Goal: Task Accomplishment & Management: Use online tool/utility

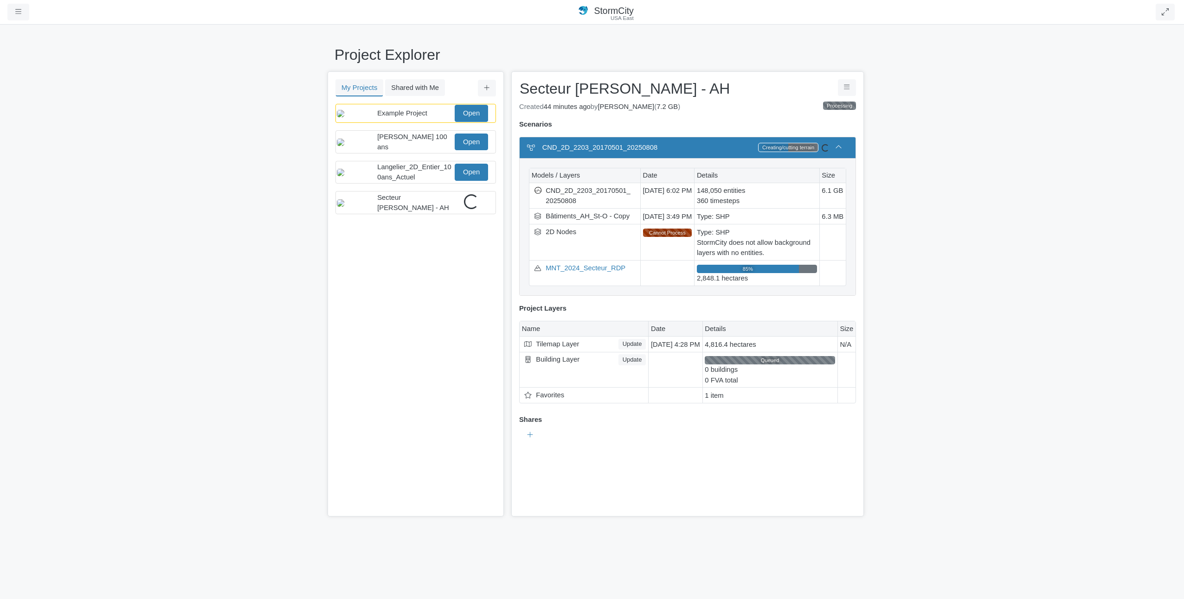
click at [772, 105] on div "Created 44 minutes ago by Dominic Brule ( 7.2 GB ) Expires on Processing" at bounding box center [687, 107] width 337 height 10
click at [416, 207] on span "Secteur [PERSON_NAME] - AH" at bounding box center [413, 203] width 72 height 18
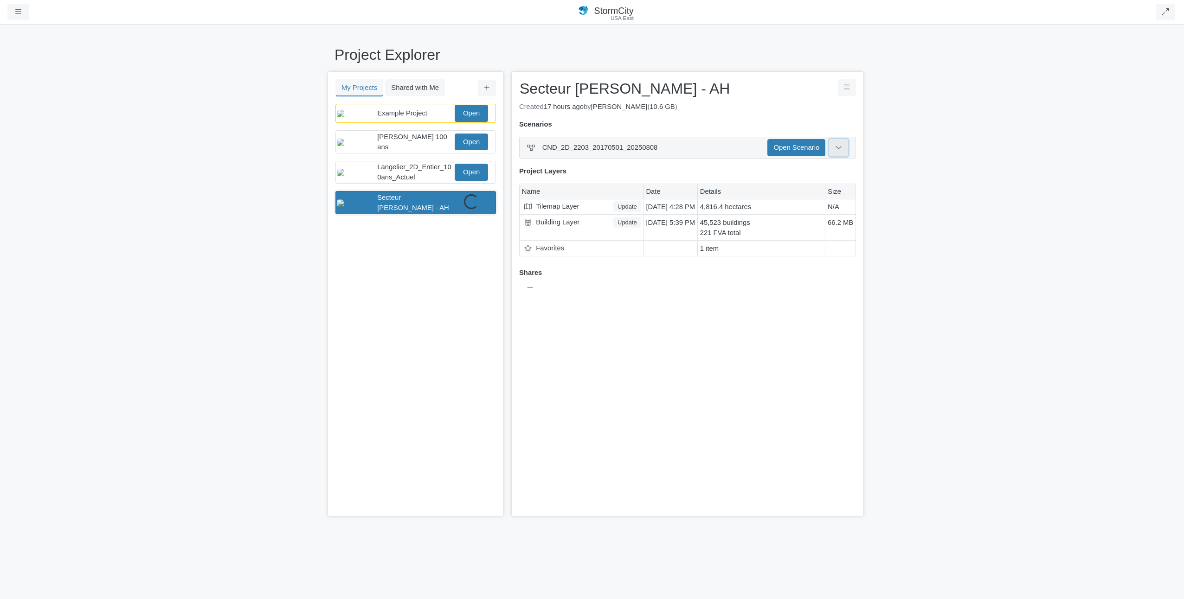
click at [842, 150] on button at bounding box center [838, 147] width 19 height 17
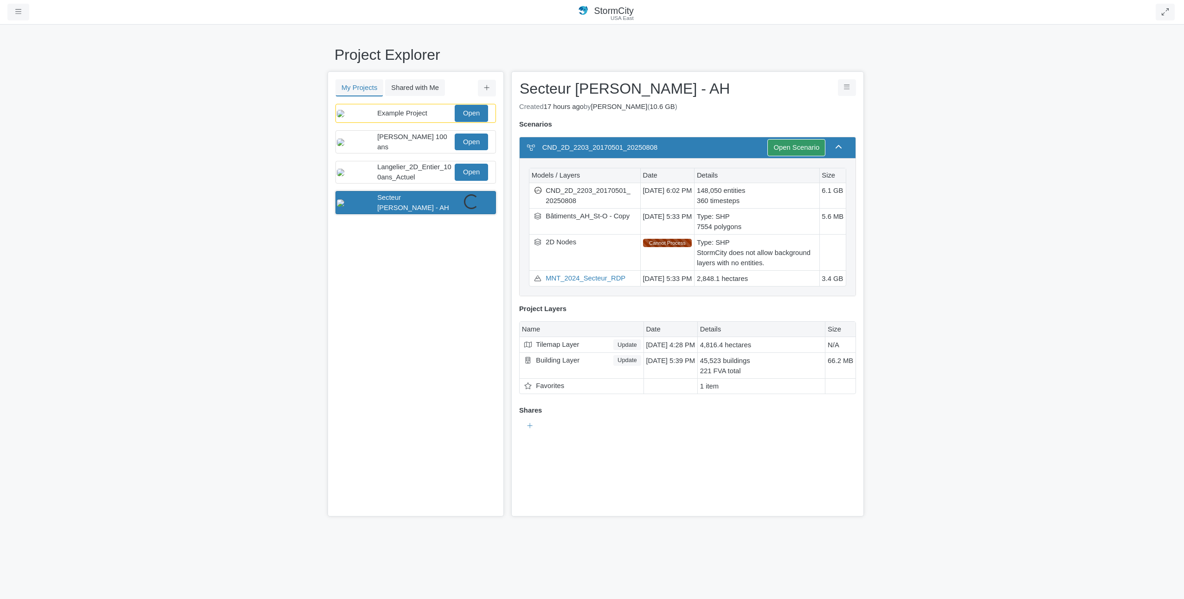
click at [414, 211] on span "Secteur [PERSON_NAME] - AH" at bounding box center [413, 203] width 72 height 18
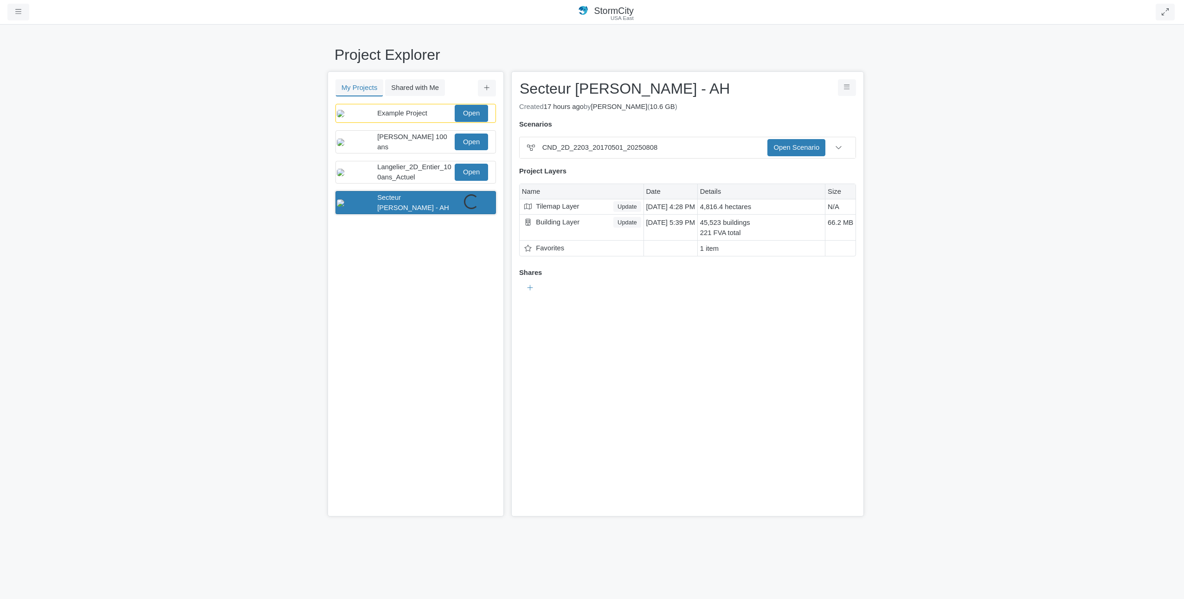
click at [411, 210] on span "Secteur [PERSON_NAME] - AH" at bounding box center [413, 203] width 72 height 18
click at [429, 288] on div "You don't currently have any projects. Upload a Project You don't currently hav…" at bounding box center [415, 310] width 174 height 413
click at [477, 205] on div "Loading..." at bounding box center [471, 201] width 15 height 15
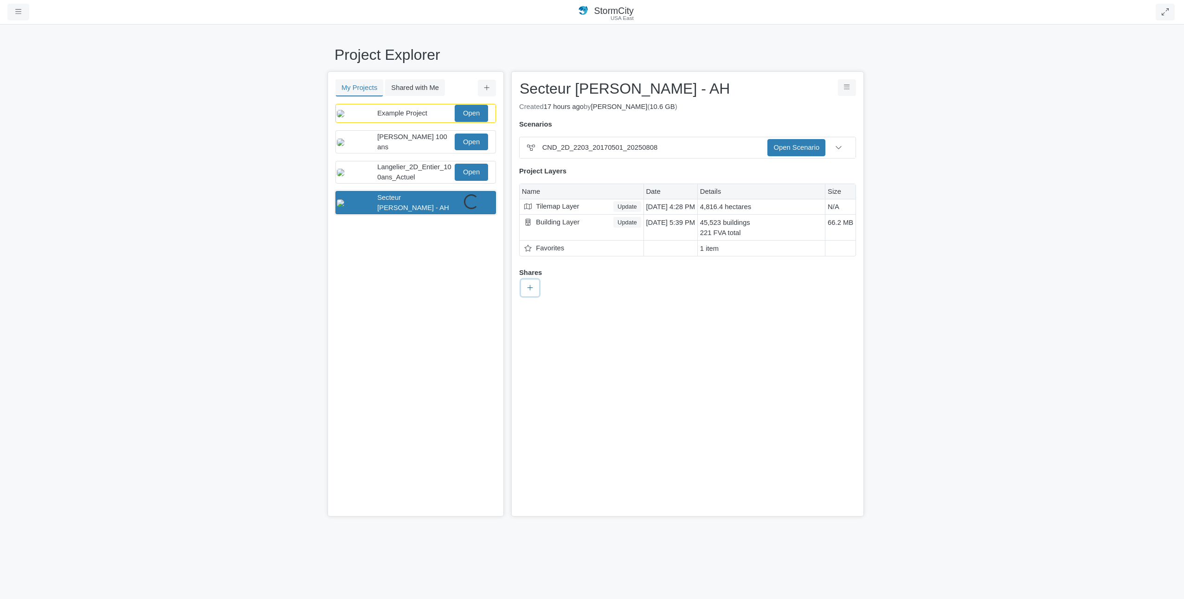
click at [530, 285] on icon at bounding box center [530, 288] width 6 height 6
click at [712, 281] on div "Start New No groups created yet" at bounding box center [687, 288] width 337 height 20
click at [781, 151] on link "Open Scenario" at bounding box center [796, 147] width 58 height 17
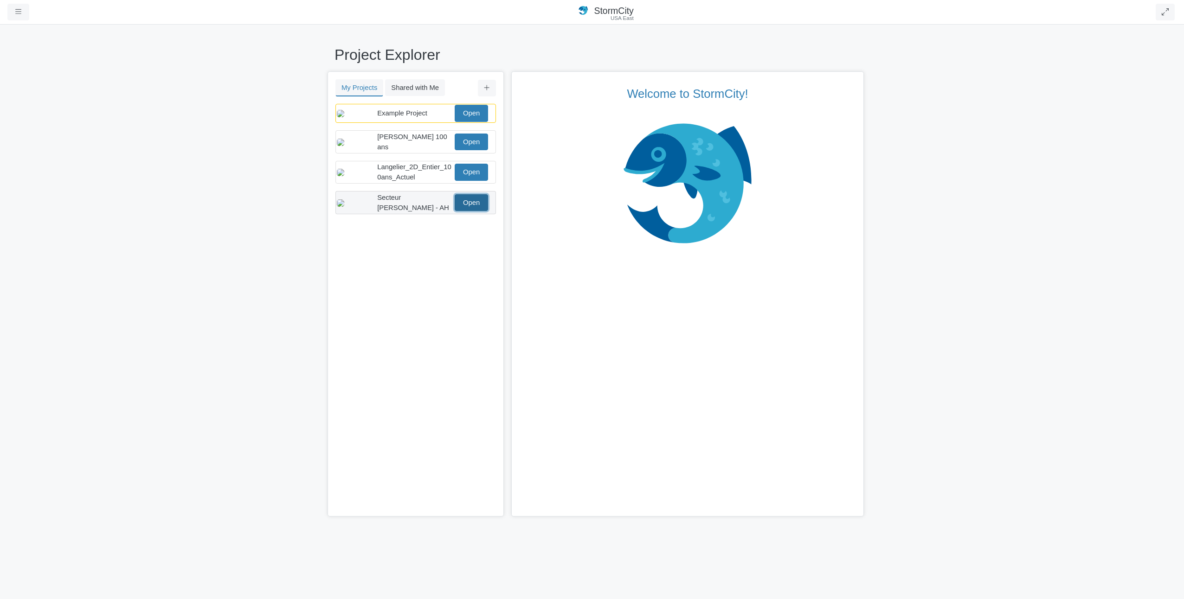
click at [477, 211] on link "Open" at bounding box center [471, 202] width 33 height 17
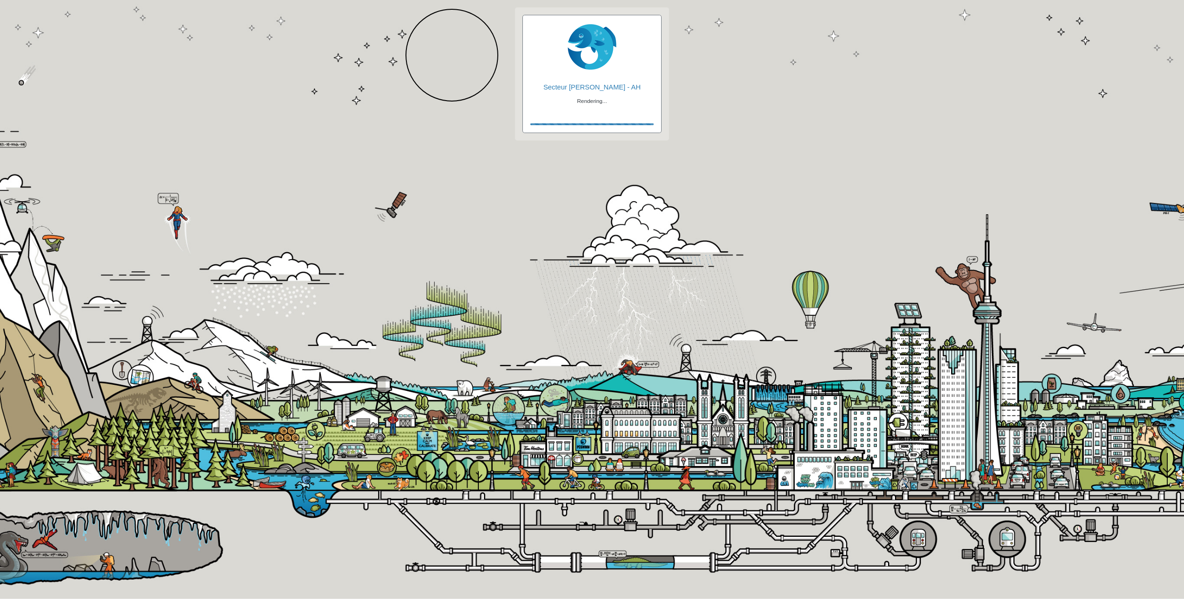
checkbox input "true"
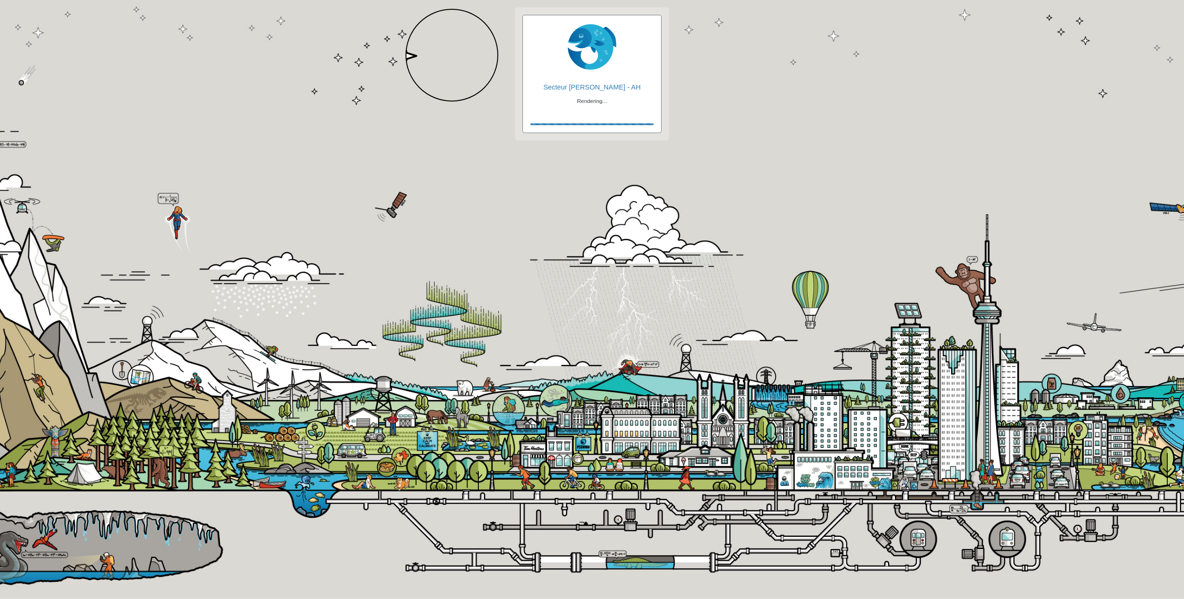
checkbox input "true"
checkbox input "false"
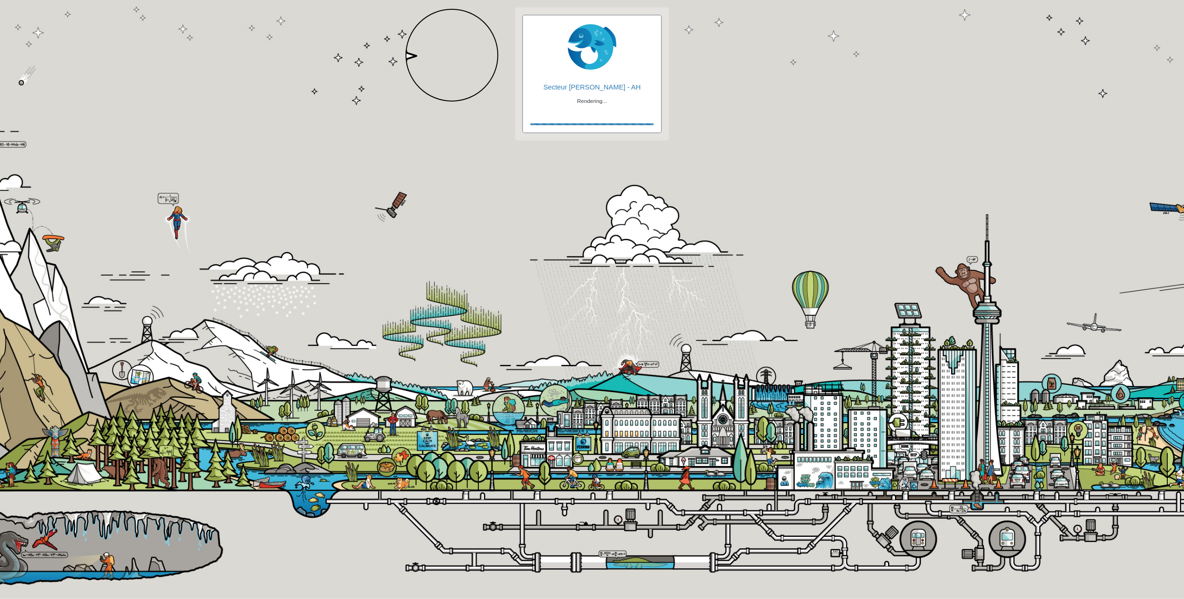
checkbox input "true"
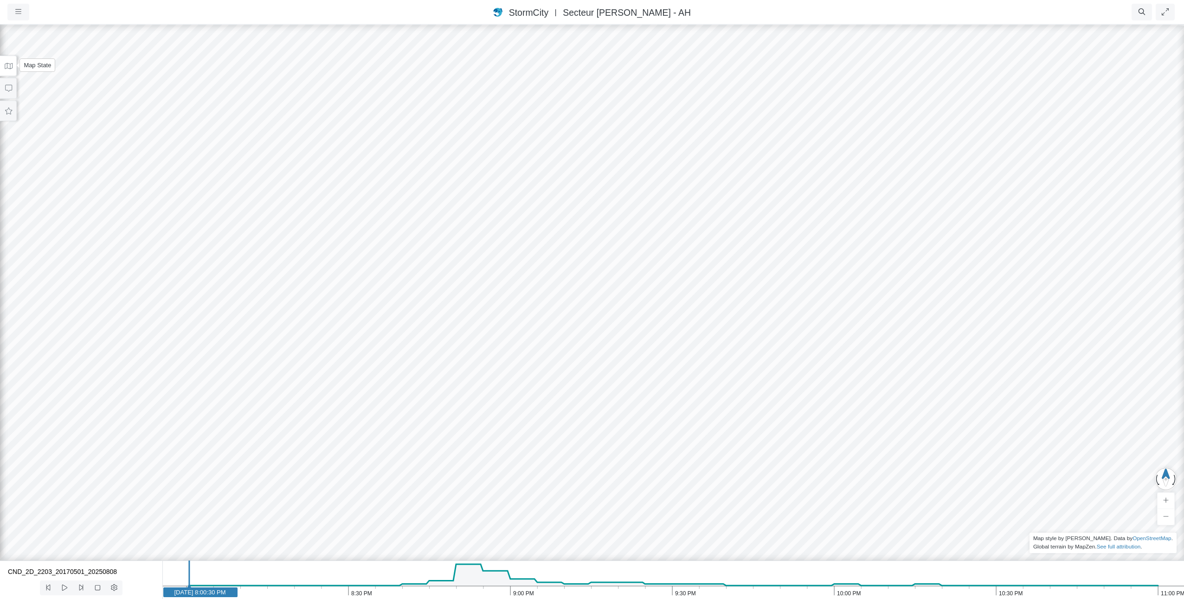
click at [7, 65] on icon at bounding box center [8, 66] width 9 height 7
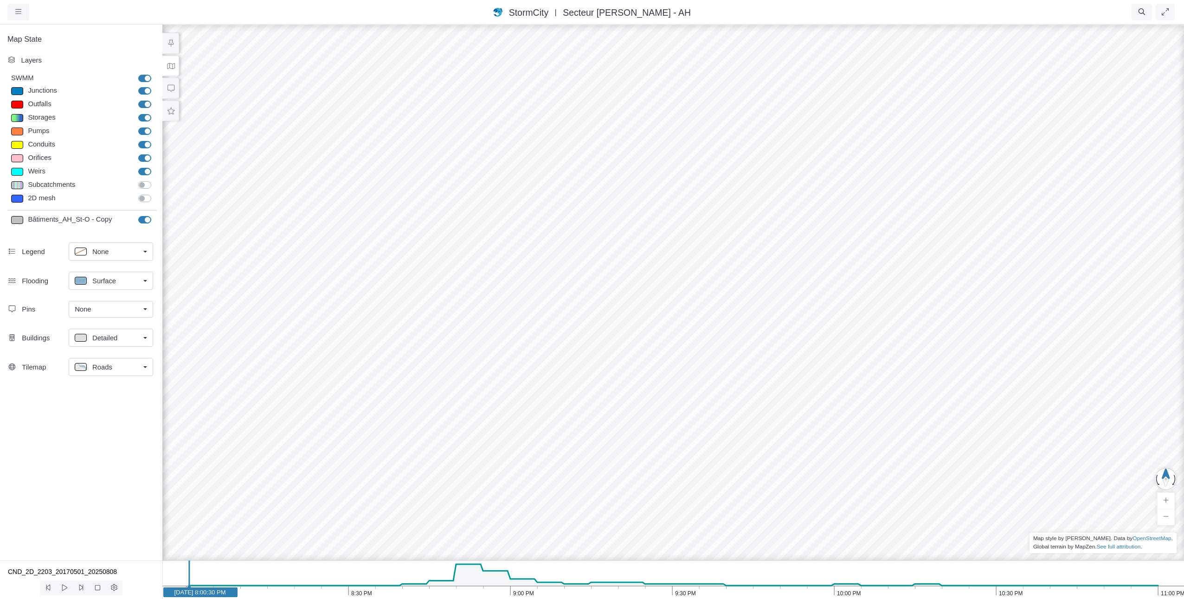
click at [155, 113] on label "Storages" at bounding box center [155, 113] width 0 height 0
click at [146, 117] on input "Storages" at bounding box center [141, 117] width 7 height 9
checkbox input "false"
click at [47, 91] on div "Junctions" at bounding box center [80, 91] width 108 height 12
type input "Visible"
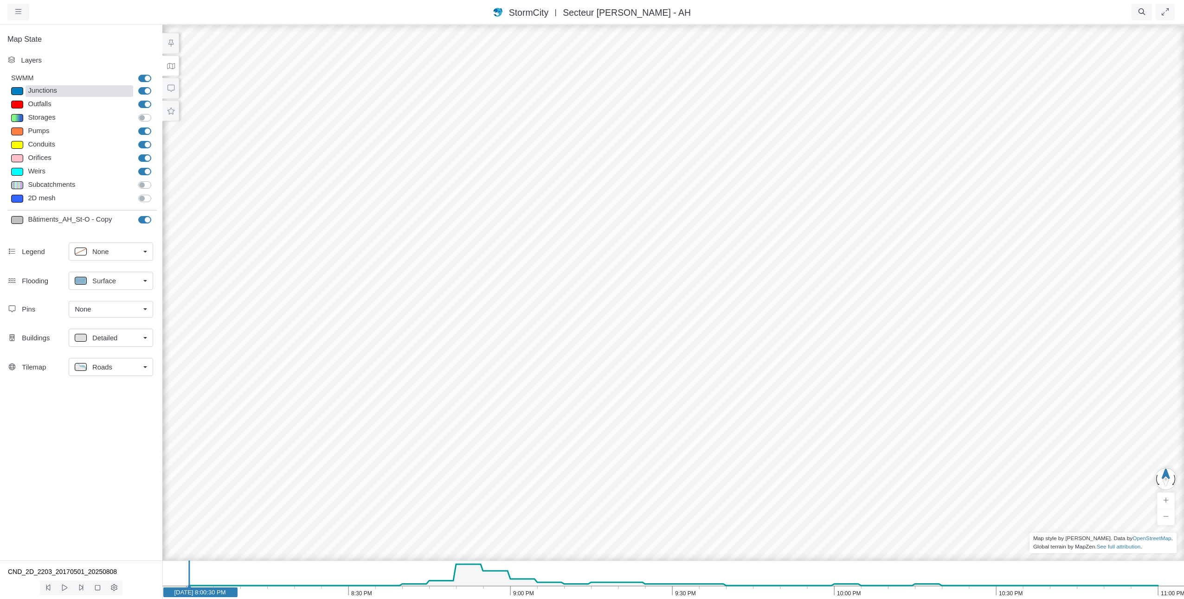
checkbox input "true"
select select "CIRCLE"
type input "7"
checkbox input "true"
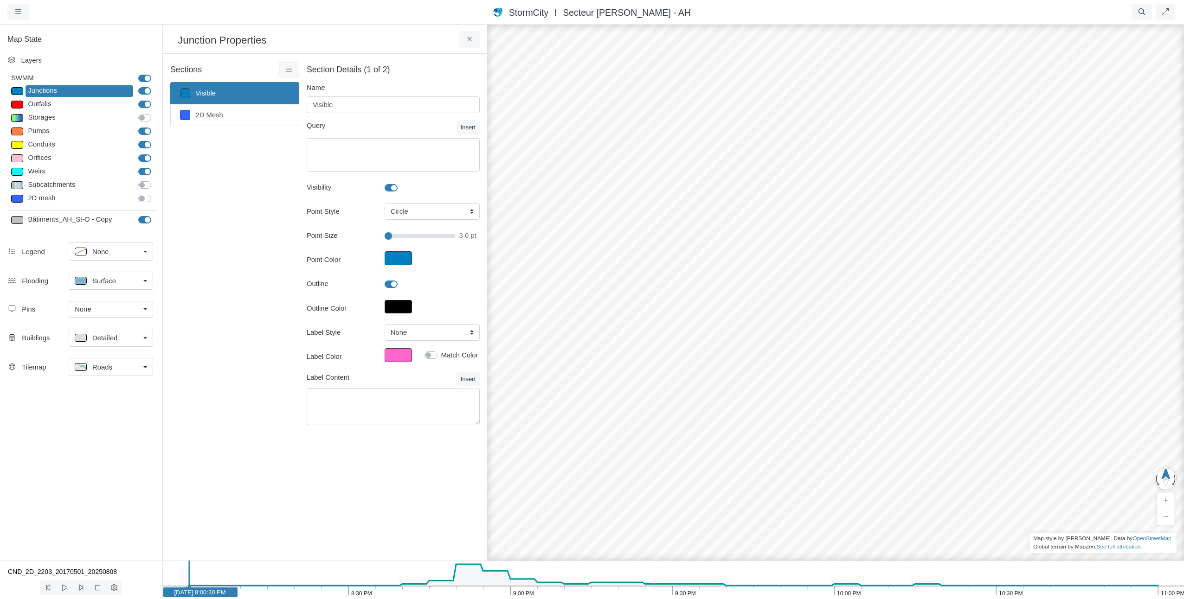
drag, startPoint x: 392, startPoint y: 234, endPoint x: 363, endPoint y: 236, distance: 29.3
type input "3"
click at [384, 236] on input "Point Size" at bounding box center [419, 236] width 71 height 10
click at [38, 145] on div "Conduits" at bounding box center [80, 145] width 108 height 12
type input "2"
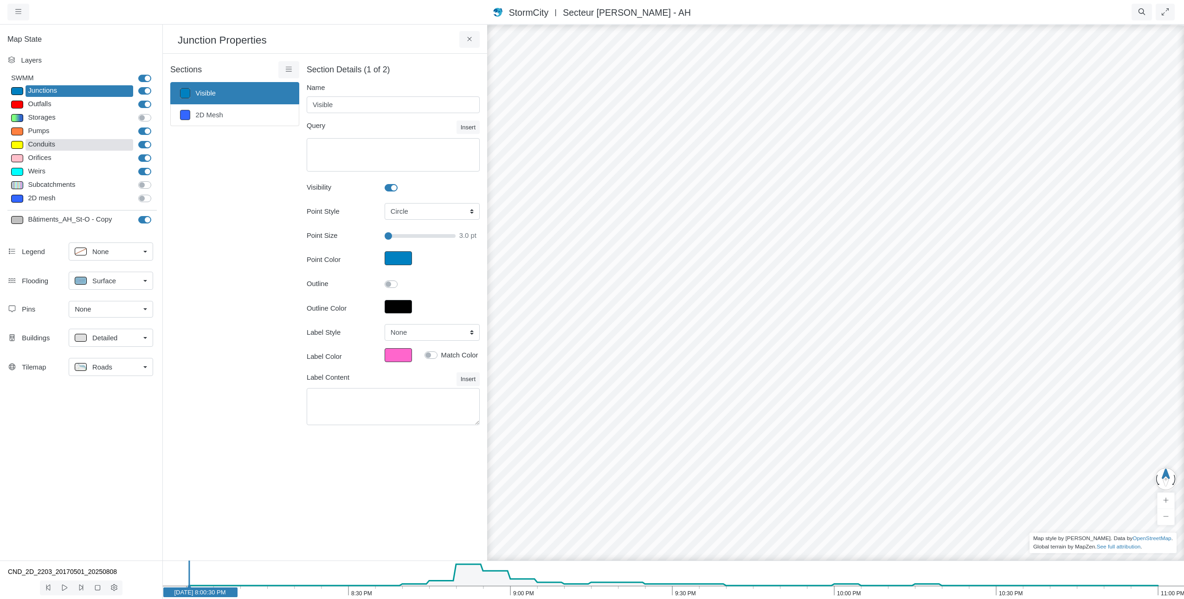
checkbox input "true"
type input "2"
click at [392, 254] on button "Line Color" at bounding box center [397, 258] width 27 height 14
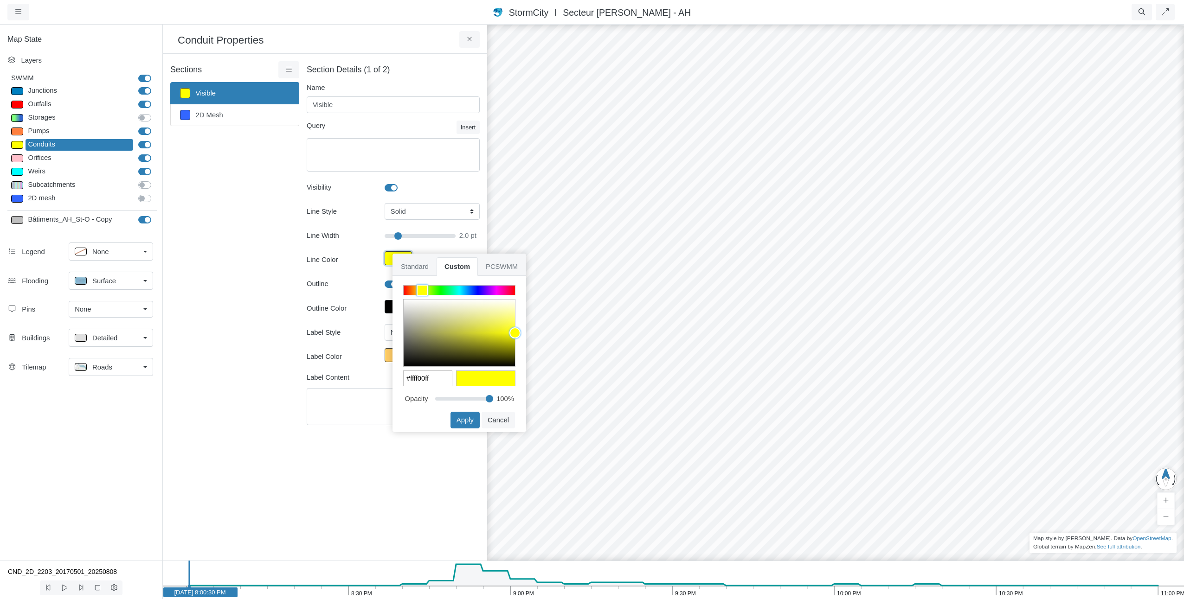
type input "#b2ff00ff"
click at [428, 289] on div at bounding box center [459, 290] width 111 height 9
click at [502, 261] on span "PCSWMM" at bounding box center [502, 266] width 48 height 19
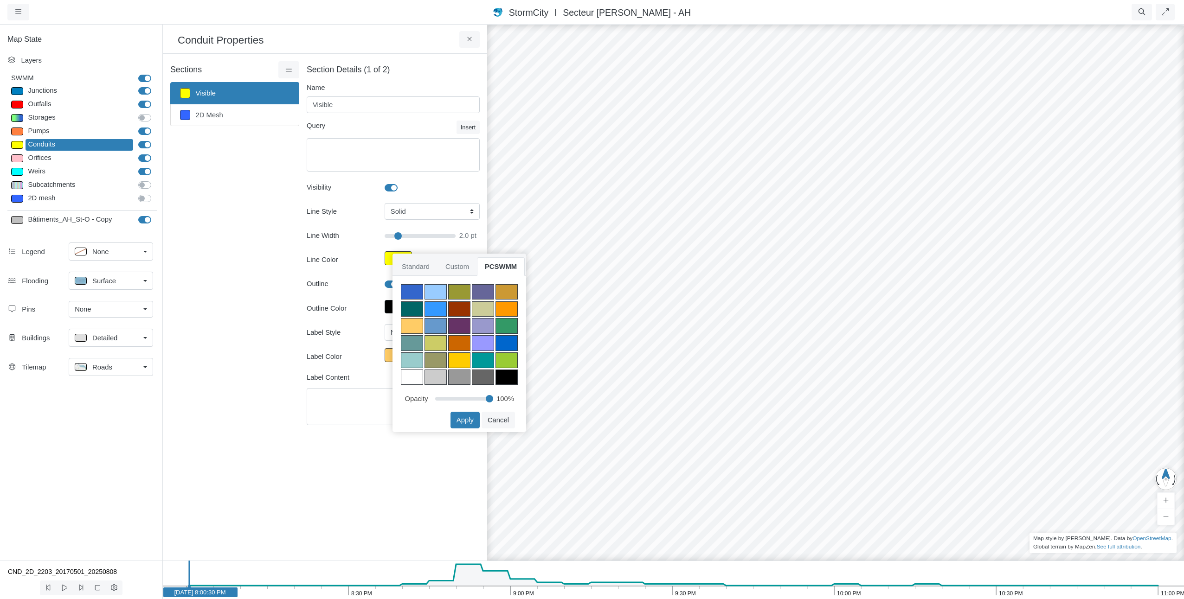
click at [497, 356] on div at bounding box center [506, 360] width 22 height 16
click at [473, 417] on button "Apply" at bounding box center [464, 420] width 29 height 17
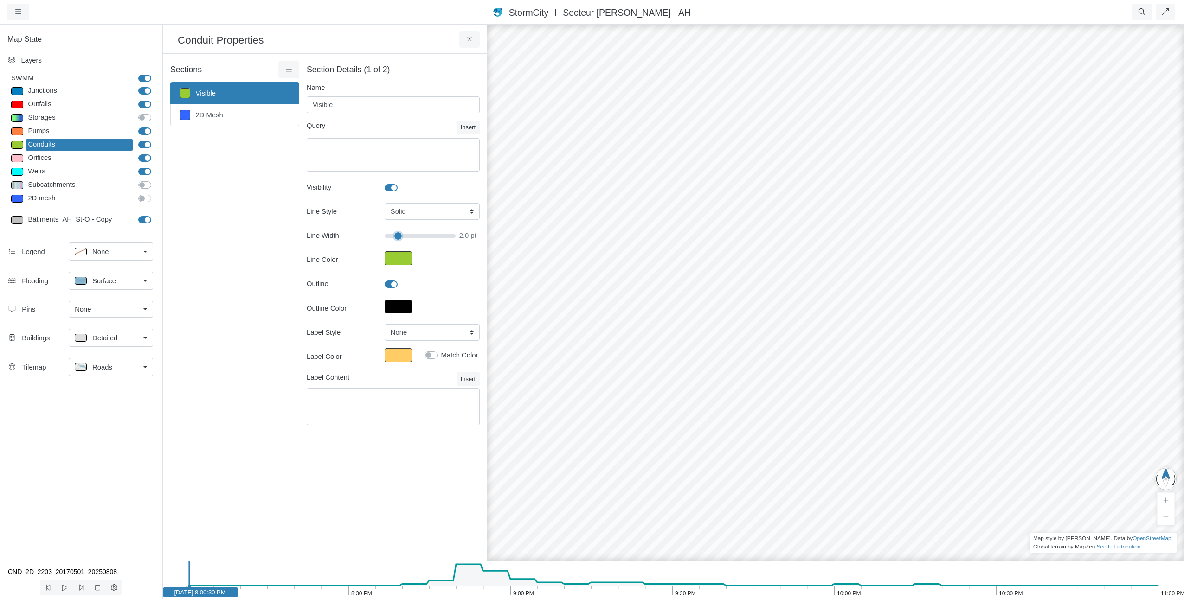
click at [390, 234] on input "range" at bounding box center [419, 236] width 71 height 10
type input "1"
click at [403, 304] on button "Outline Color" at bounding box center [397, 307] width 27 height 14
type input "#010101ff"
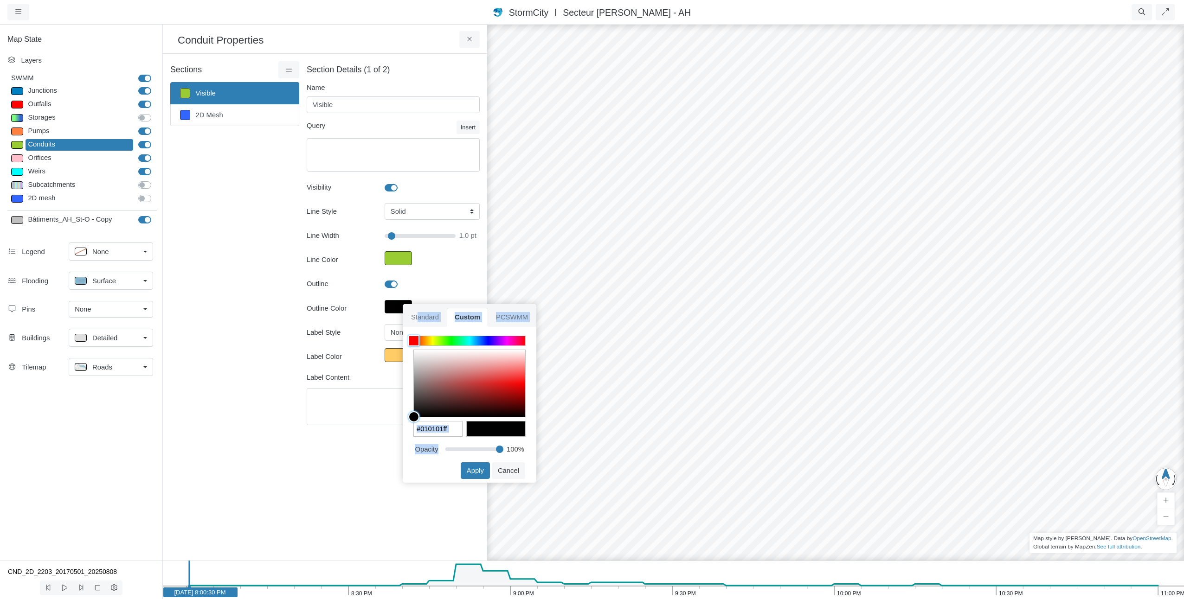
drag, startPoint x: 420, startPoint y: 313, endPoint x: 449, endPoint y: 460, distance: 150.3
click at [449, 460] on div "Standard Custom PCSWMM Ok" at bounding box center [470, 393] width 134 height 179
click at [499, 469] on button "Cancel" at bounding box center [508, 470] width 33 height 17
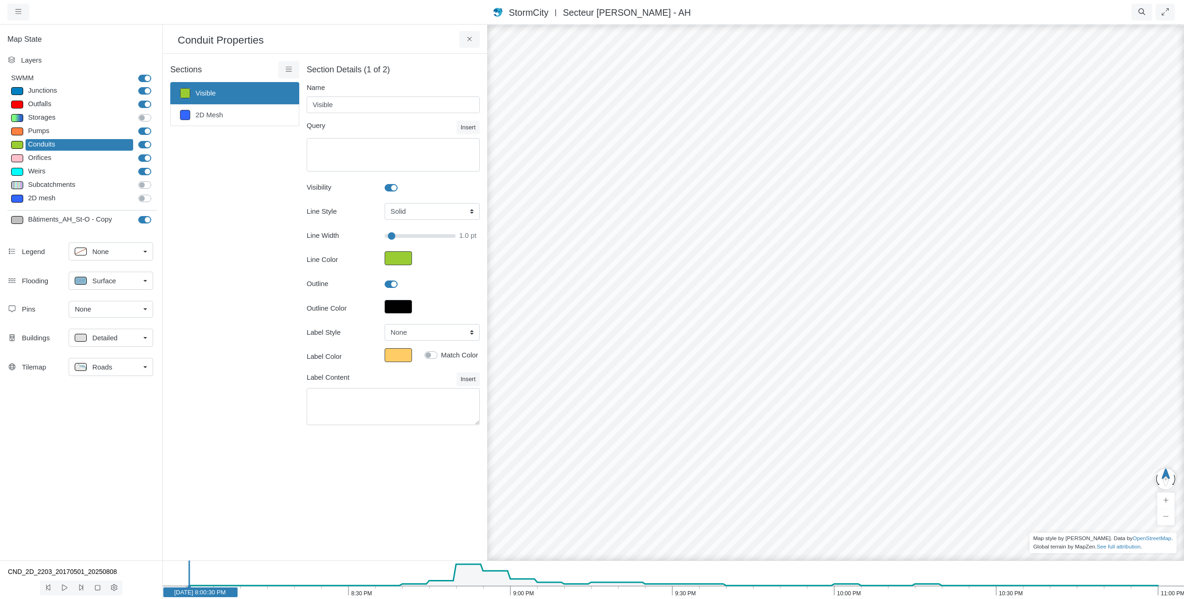
click at [155, 99] on label "Outfalls" at bounding box center [155, 99] width 0 height 0
click at [146, 104] on input "Outfalls" at bounding box center [141, 103] width 7 height 9
checkbox input "false"
click at [291, 66] on icon at bounding box center [288, 69] width 9 height 7
click at [320, 88] on span "Section Creator Tool" at bounding box center [330, 86] width 62 height 7
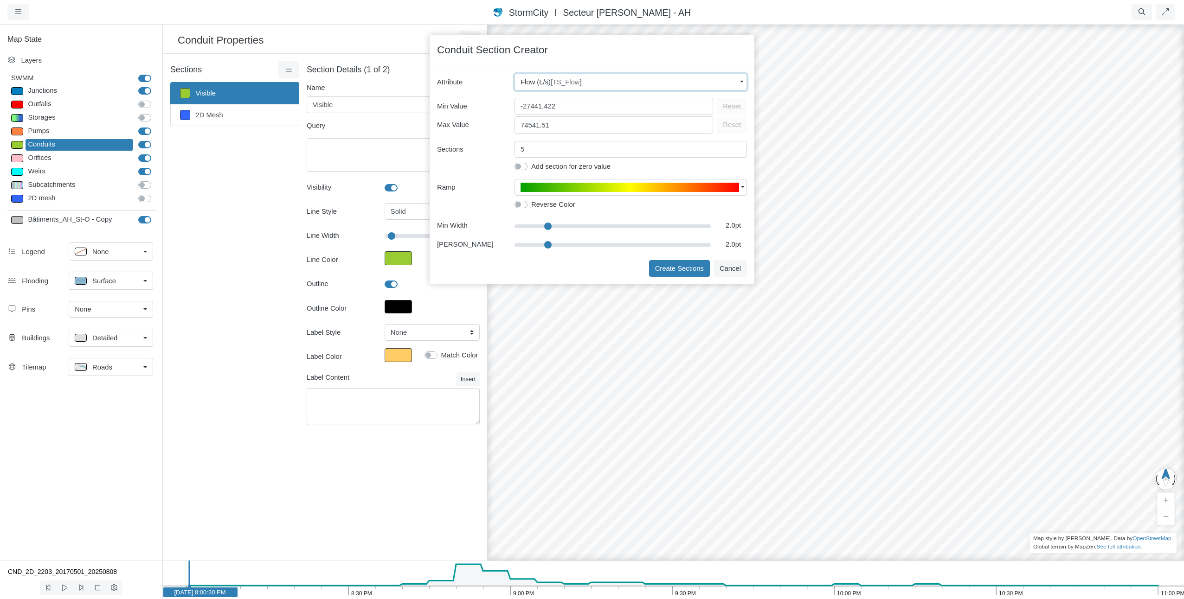
click at [745, 77] on button "Flow (L/s) [TS_Flow]" at bounding box center [630, 82] width 232 height 17
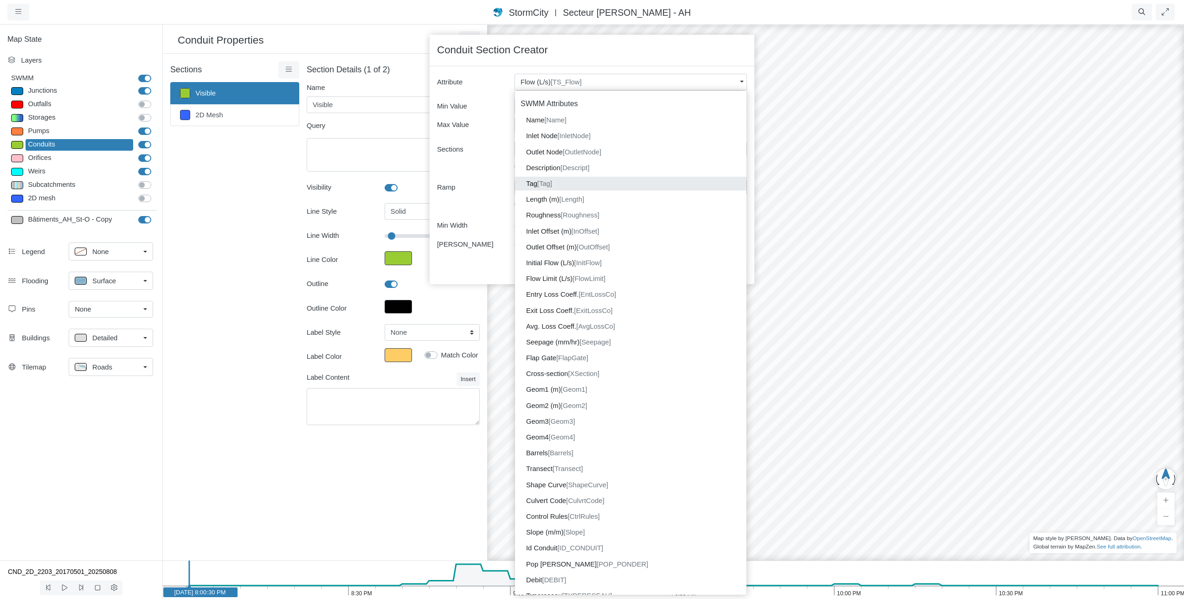
click at [552, 184] on span "[Tag]" at bounding box center [544, 183] width 15 height 7
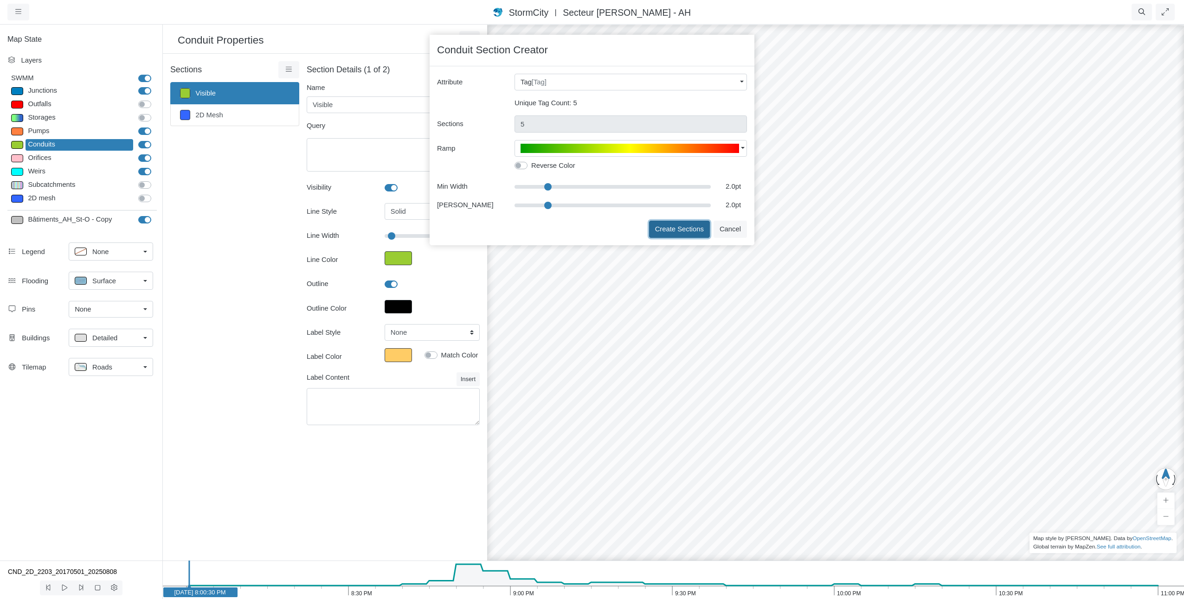
click at [684, 225] on button "Create Sections" at bounding box center [679, 229] width 61 height 17
type input "(Empty Tag)"
type textarea "Tag = ''"
type input "1"
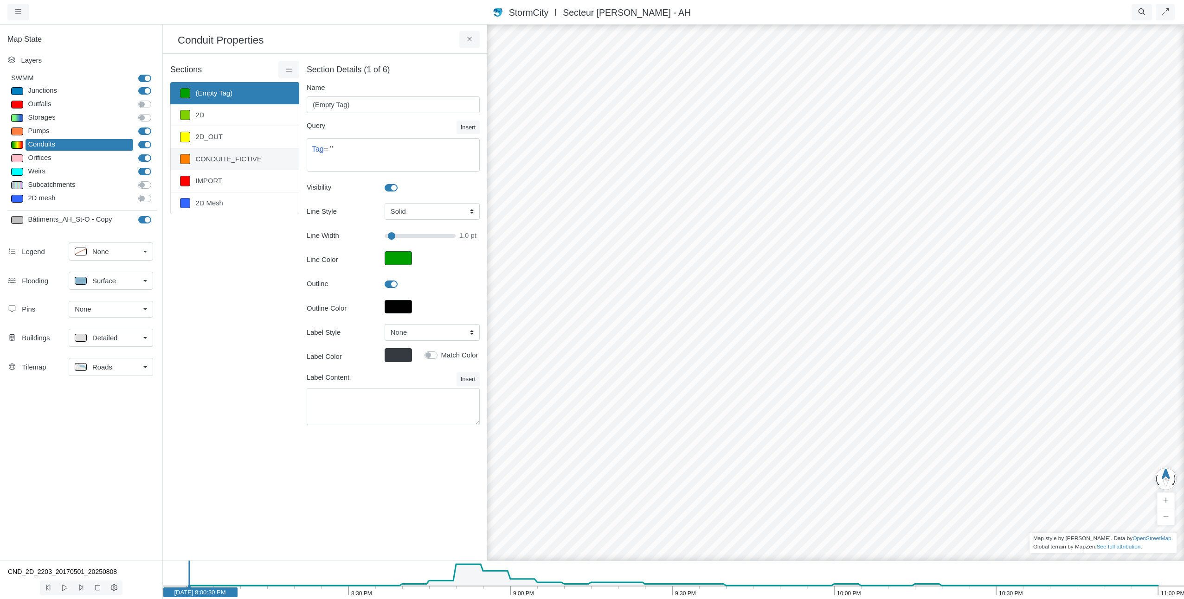
click at [230, 156] on link "CONDUITE_FICTIVE" at bounding box center [234, 159] width 129 height 22
type input "CONDUITE_FICTIVE"
type textarea "Tag = 'CONDUITE_FICTIVE'"
type input "1"
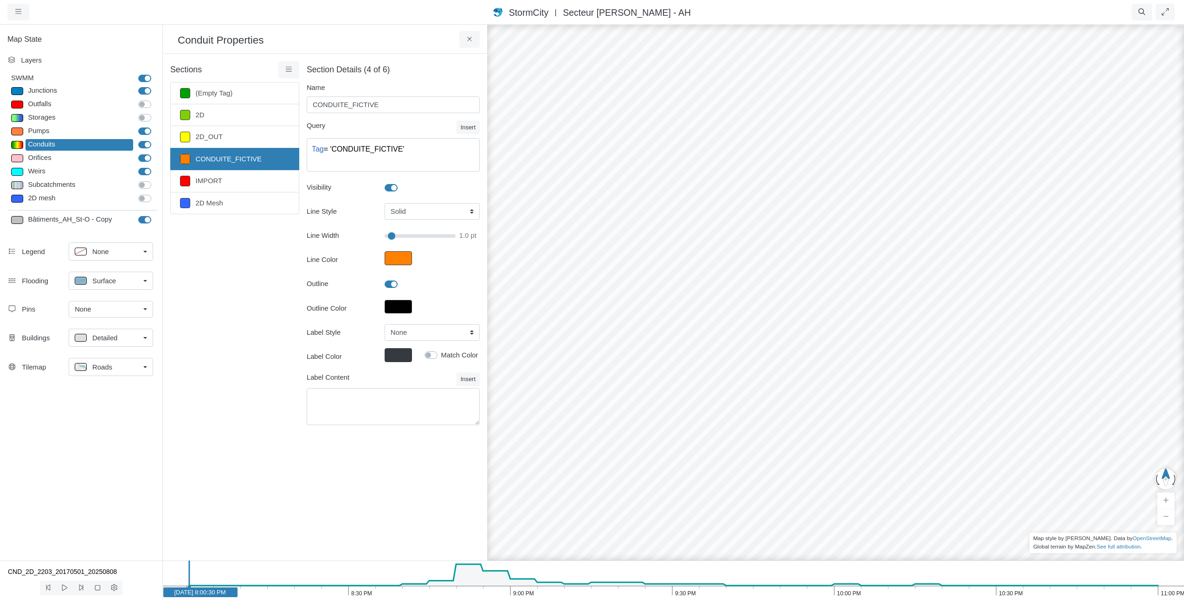
click at [401, 183] on label at bounding box center [401, 183] width 0 height 0
click at [392, 187] on input "Visibility" at bounding box center [387, 187] width 7 height 9
checkbox input "false"
type input "1"
click at [265, 188] on link "IMPORT" at bounding box center [234, 181] width 129 height 22
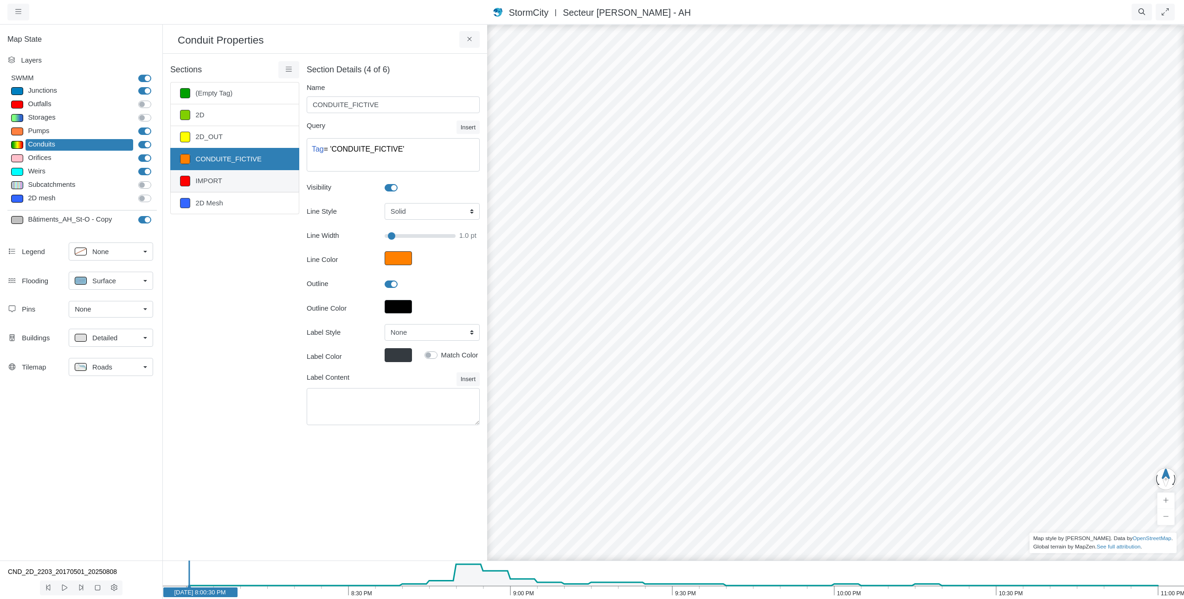
type input "IMPORT"
type textarea "Tag = 'IMPORT'"
checkbox input "true"
type input "1"
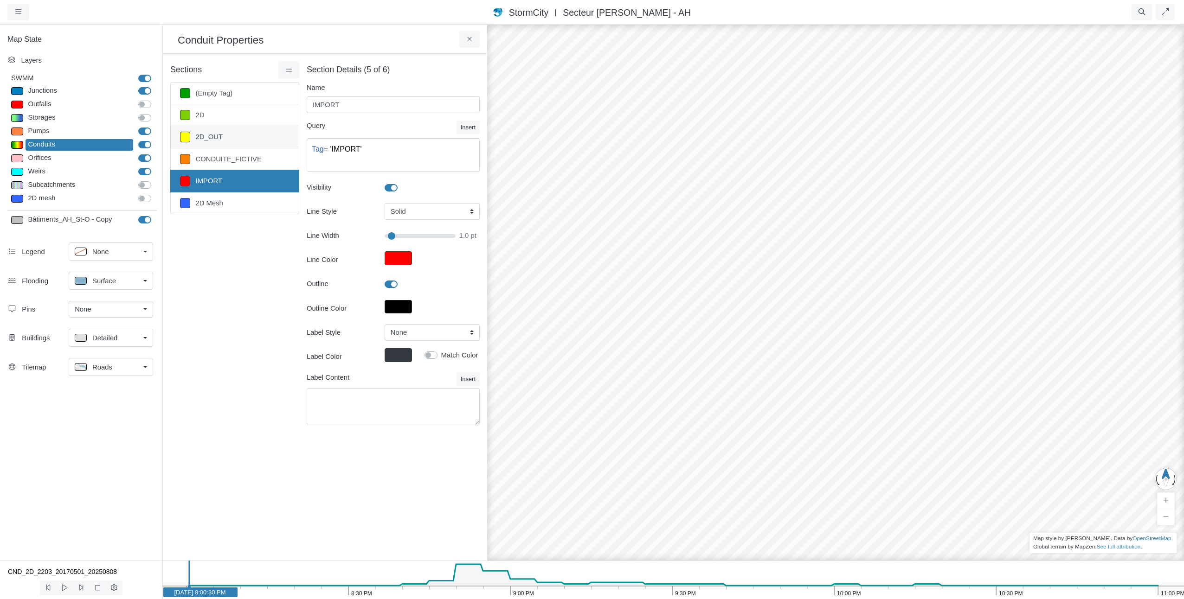
click at [253, 137] on link "2D_OUT" at bounding box center [234, 137] width 129 height 22
type input "2D_OUT"
type textarea "Tag = '2D_OUT'"
type input "1"
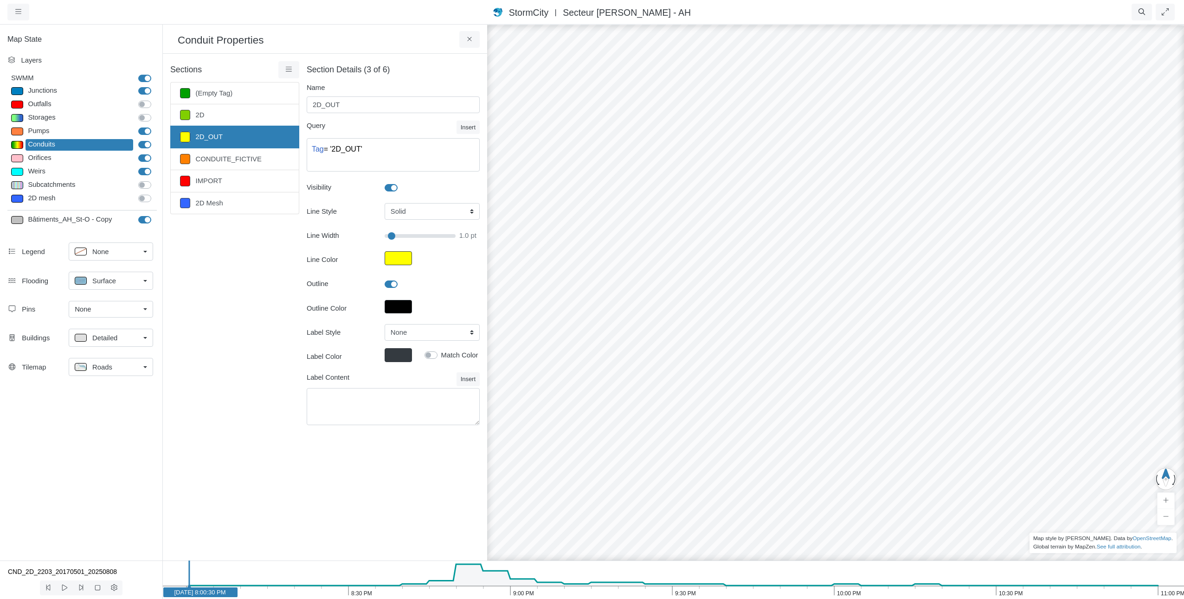
click at [401, 183] on label at bounding box center [401, 183] width 0 height 0
click at [392, 186] on input "Visibility" at bounding box center [387, 187] width 7 height 9
checkbox input "false"
type input "1"
click at [272, 202] on link "2D Mesh" at bounding box center [234, 203] width 129 height 22
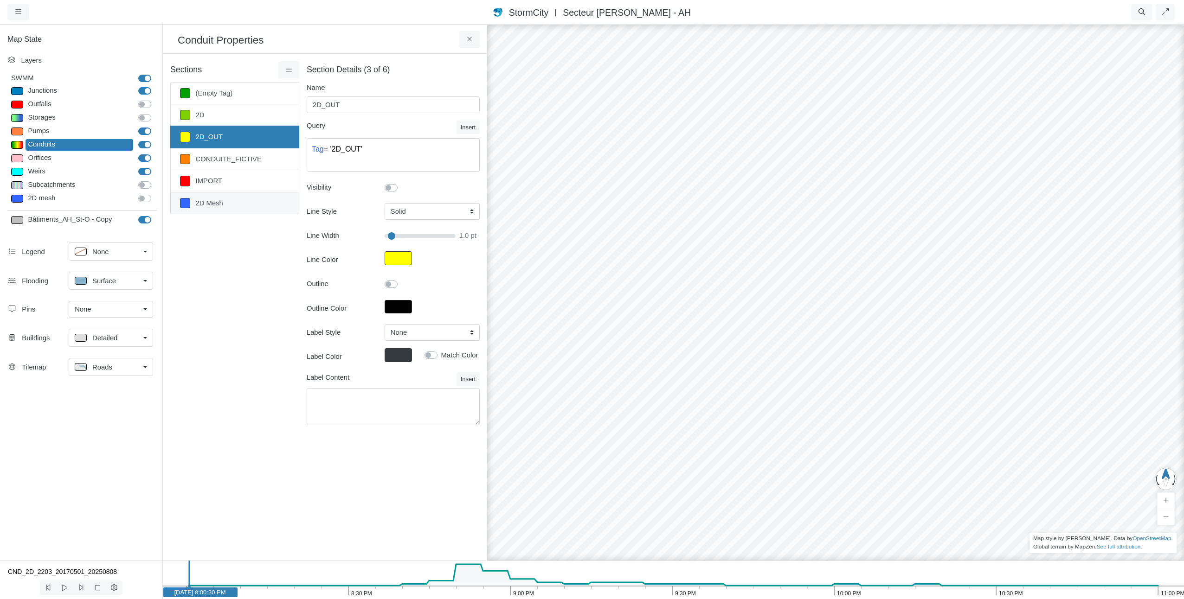
type input "2D Mesh"
type textarea "Tag='2D_In'"
type input "0.5"
checkbox input "false"
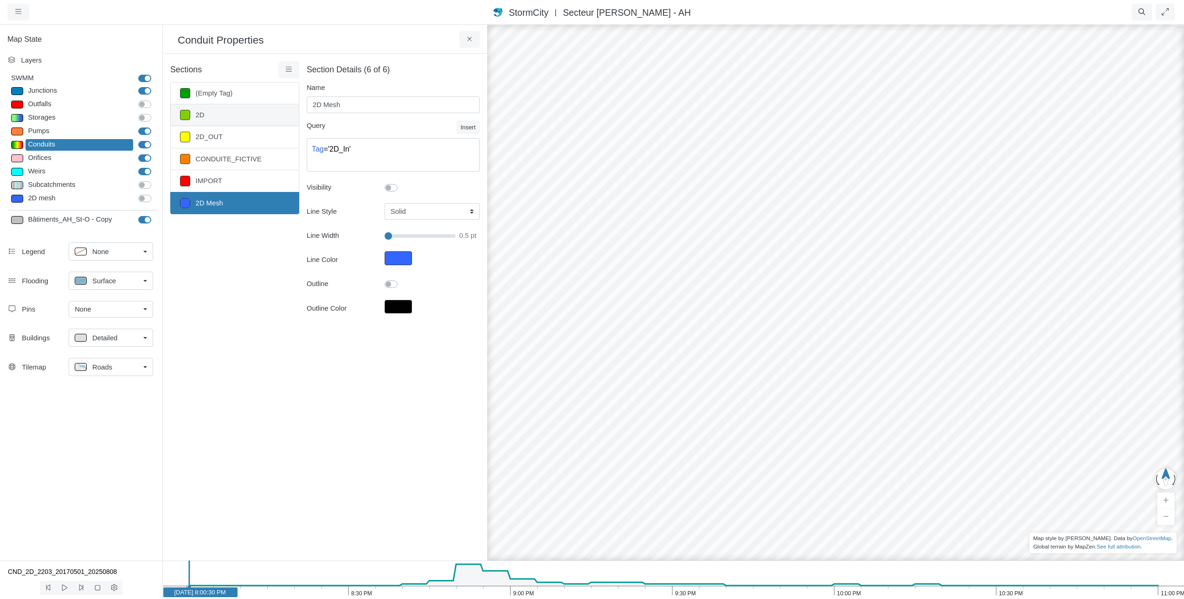
click at [249, 117] on link "2D" at bounding box center [234, 115] width 129 height 22
type input "2D"
type textarea "Tag = '2D'"
checkbox input "true"
type input "1"
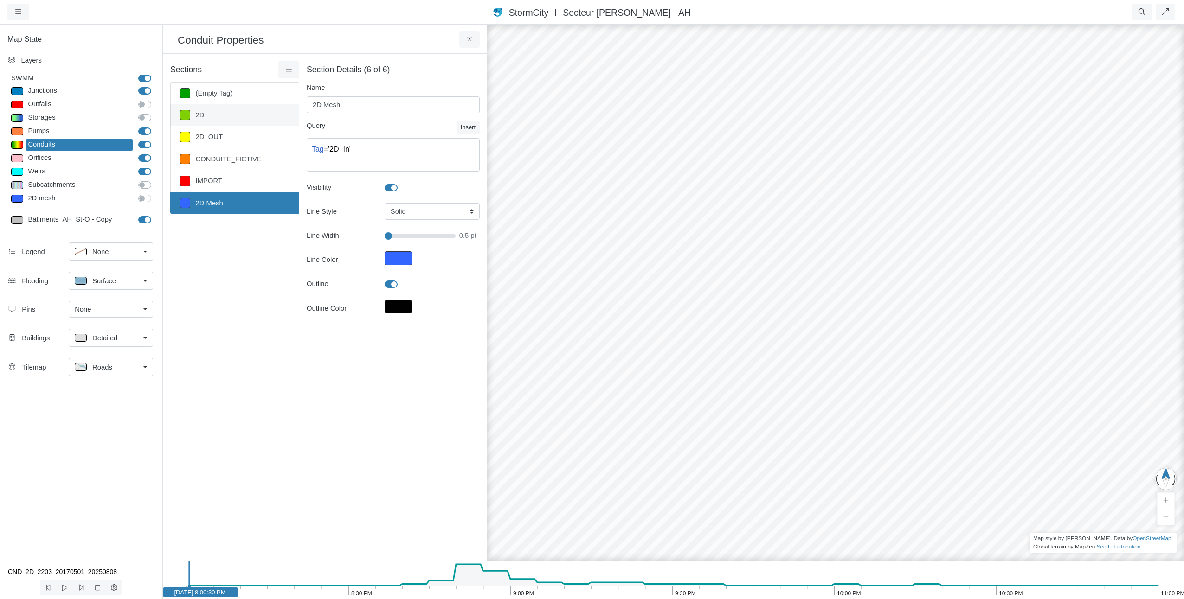
checkbox input "true"
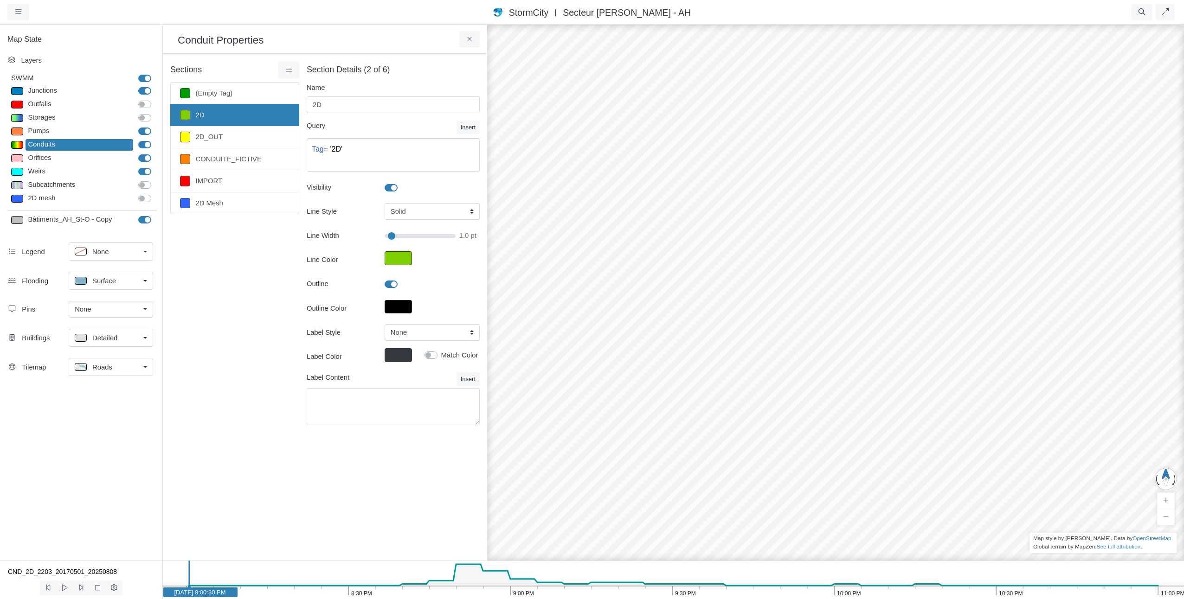
click at [401, 183] on label at bounding box center [401, 183] width 0 height 0
click at [392, 185] on input "Visibility" at bounding box center [387, 187] width 7 height 9
checkbox input "false"
type input "1"
click at [155, 126] on label "Pumps" at bounding box center [155, 126] width 0 height 0
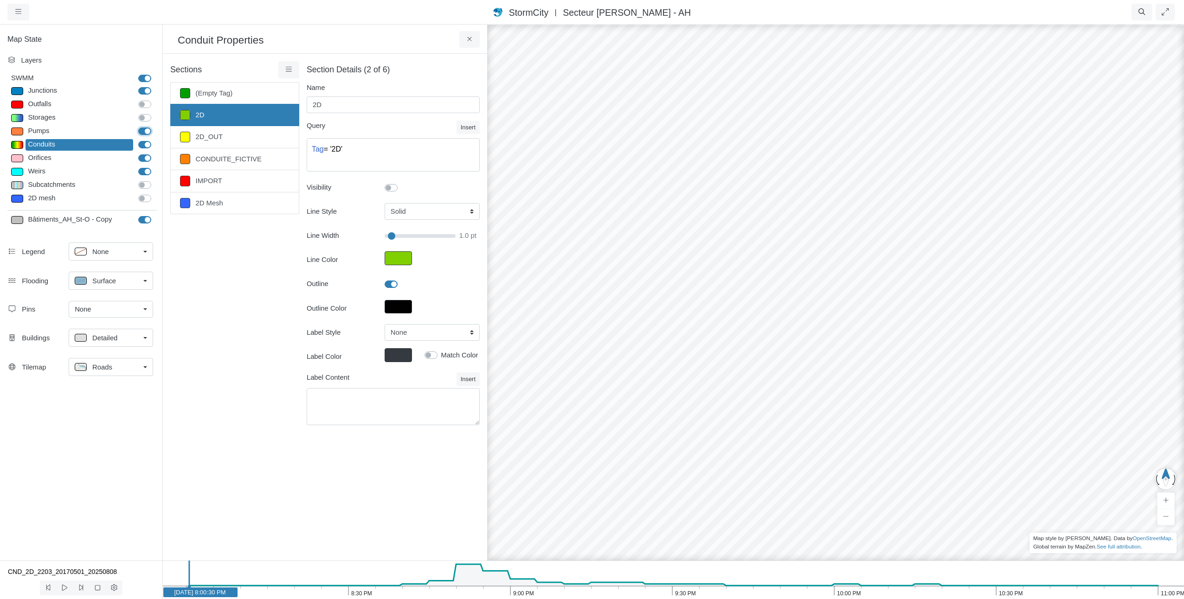
click at [146, 131] on input "Pumps" at bounding box center [141, 130] width 7 height 9
checkbox input "false"
click at [155, 167] on label "Weirs" at bounding box center [155, 167] width 0 height 0
click at [146, 172] on input "Weirs" at bounding box center [141, 171] width 7 height 9
checkbox input "false"
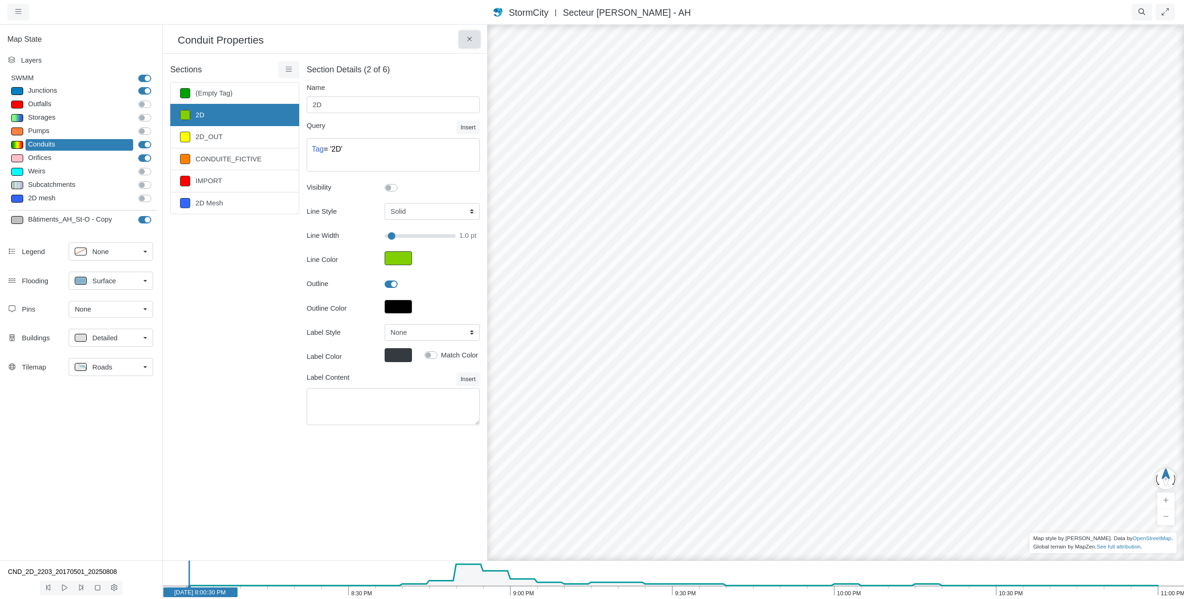
click at [467, 39] on icon at bounding box center [469, 39] width 9 height 7
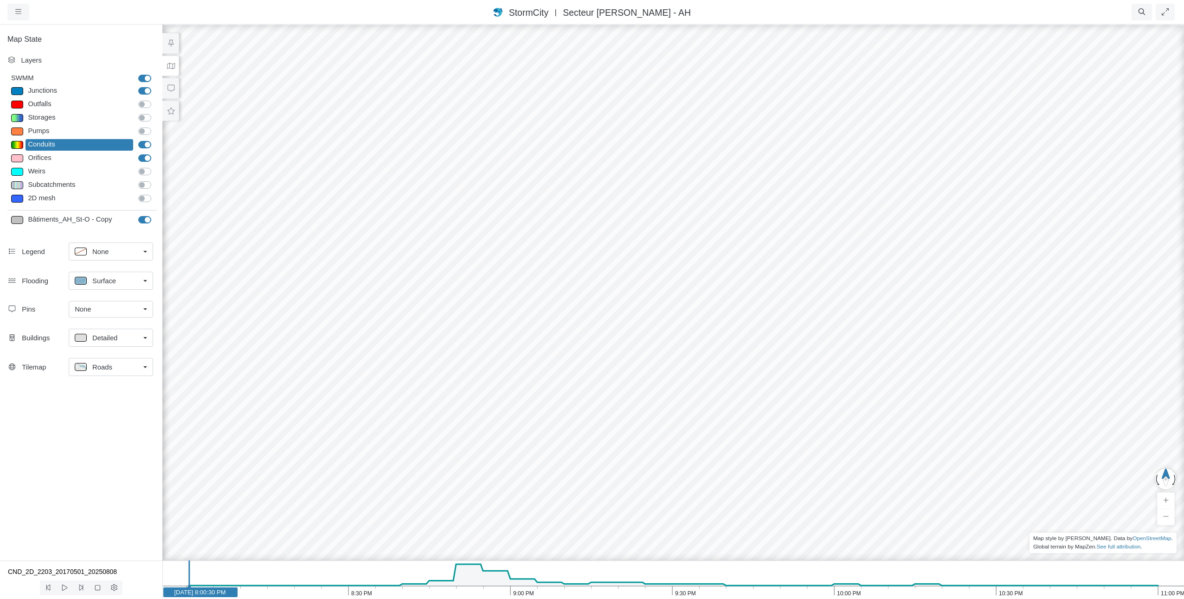
drag, startPoint x: 574, startPoint y: 278, endPoint x: 718, endPoint y: 454, distance: 227.1
click at [718, 454] on div at bounding box center [592, 312] width 1184 height 576
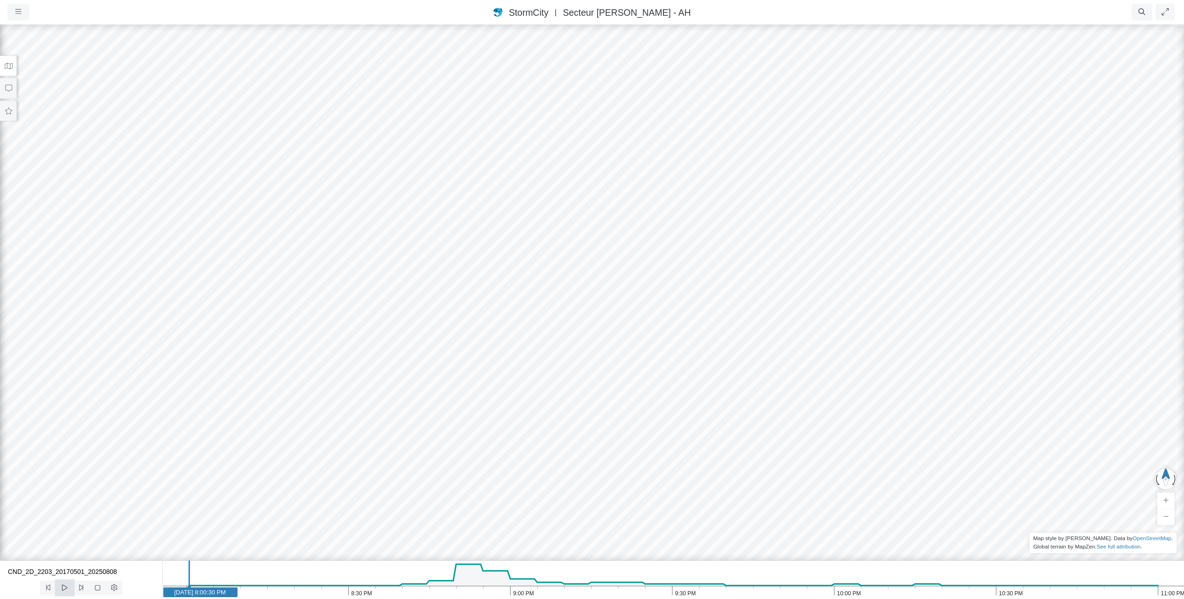
click at [73, 592] on button at bounding box center [64, 588] width 17 height 15
drag, startPoint x: 567, startPoint y: 332, endPoint x: 611, endPoint y: 263, distance: 82.0
drag, startPoint x: 608, startPoint y: 276, endPoint x: 765, endPoint y: 341, distance: 170.1
click at [765, 341] on div at bounding box center [592, 312] width 1184 height 576
click at [99, 589] on icon at bounding box center [97, 587] width 9 height 7
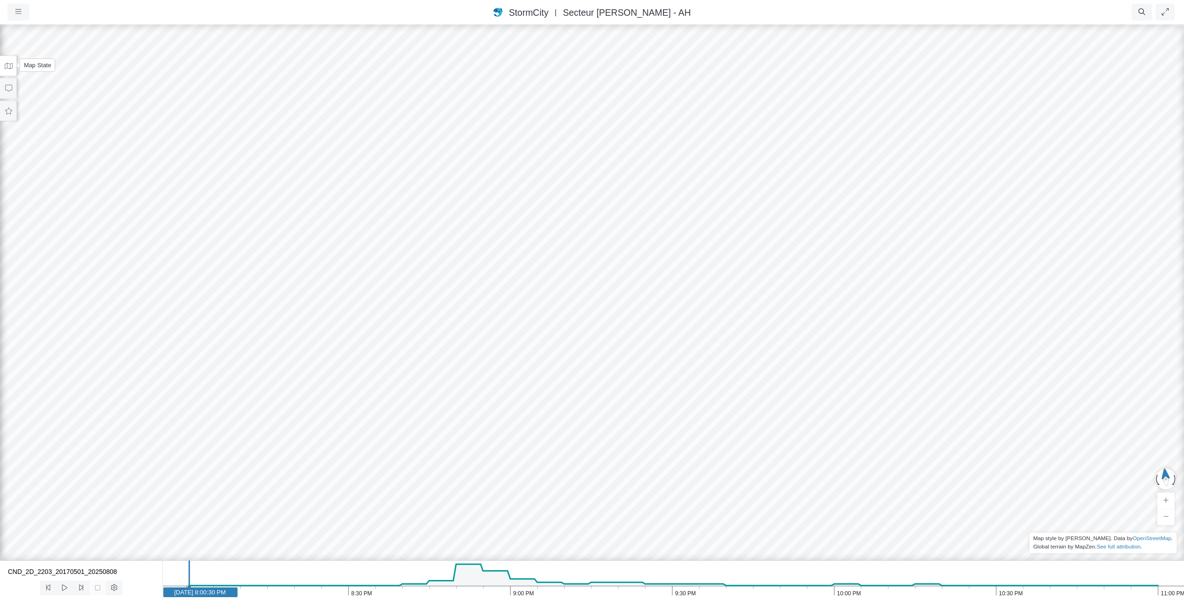
click at [13, 64] on button at bounding box center [8, 66] width 17 height 21
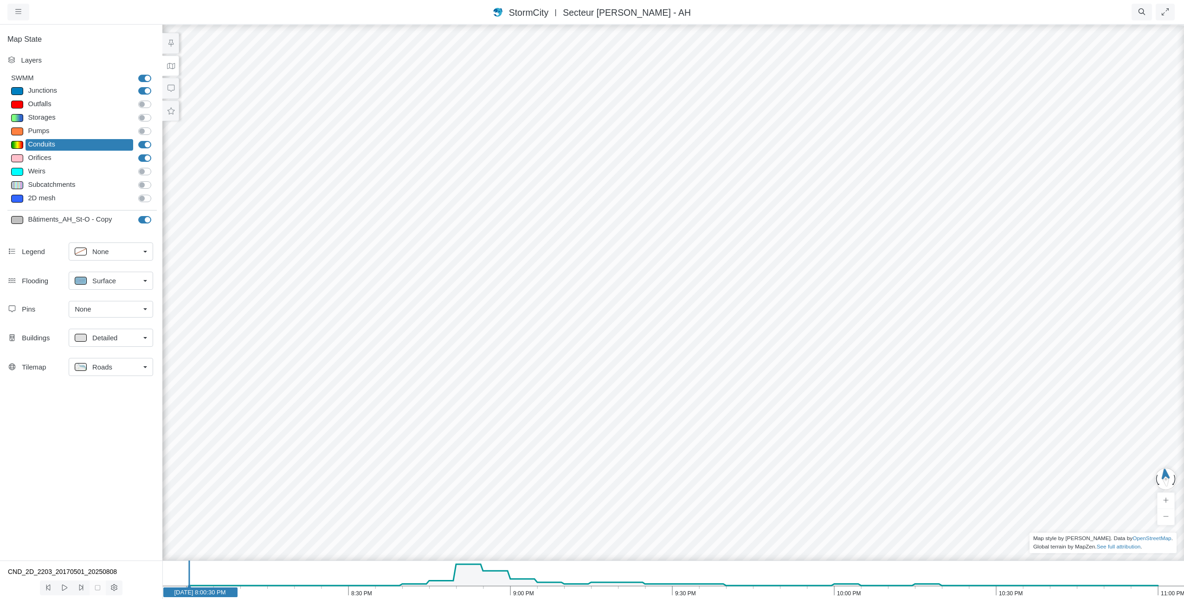
click at [155, 193] on label "2D mesh" at bounding box center [155, 193] width 0 height 0
click at [142, 196] on input "2D mesh" at bounding box center [141, 197] width 7 height 9
checkbox input "true"
type input "1"
click at [155, 193] on label "2D mesh" at bounding box center [155, 193] width 0 height 0
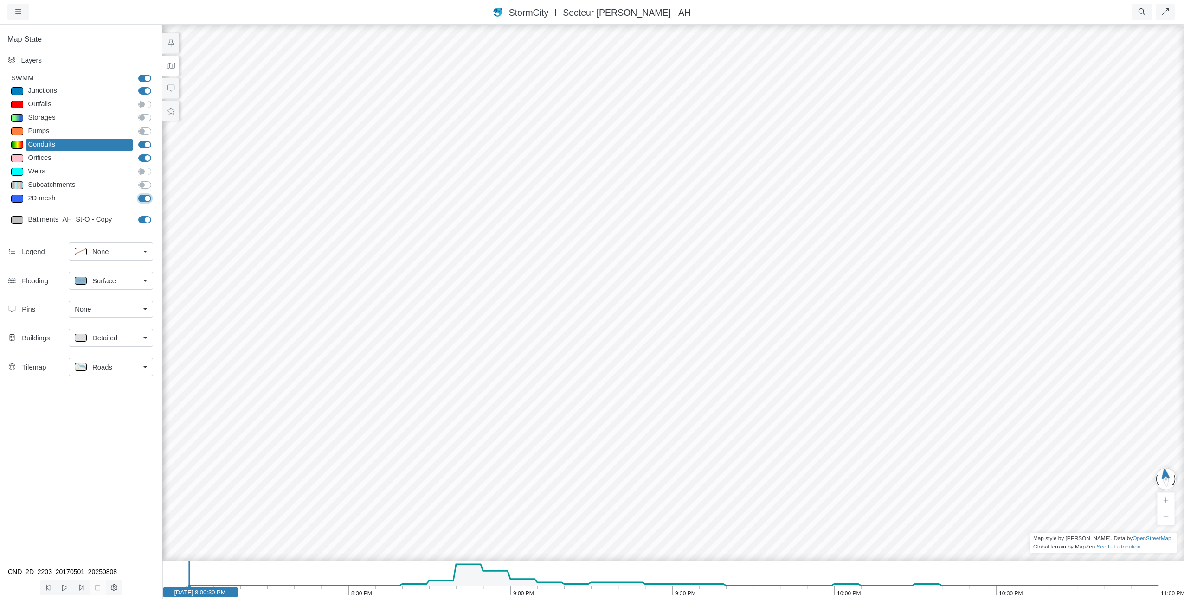
click at [146, 198] on input "2D mesh" at bounding box center [141, 197] width 7 height 9
checkbox input "false"
type input "1"
click at [96, 281] on span "Surface" at bounding box center [104, 281] width 24 height 10
click at [109, 352] on span "Isopleth" at bounding box center [104, 347] width 24 height 10
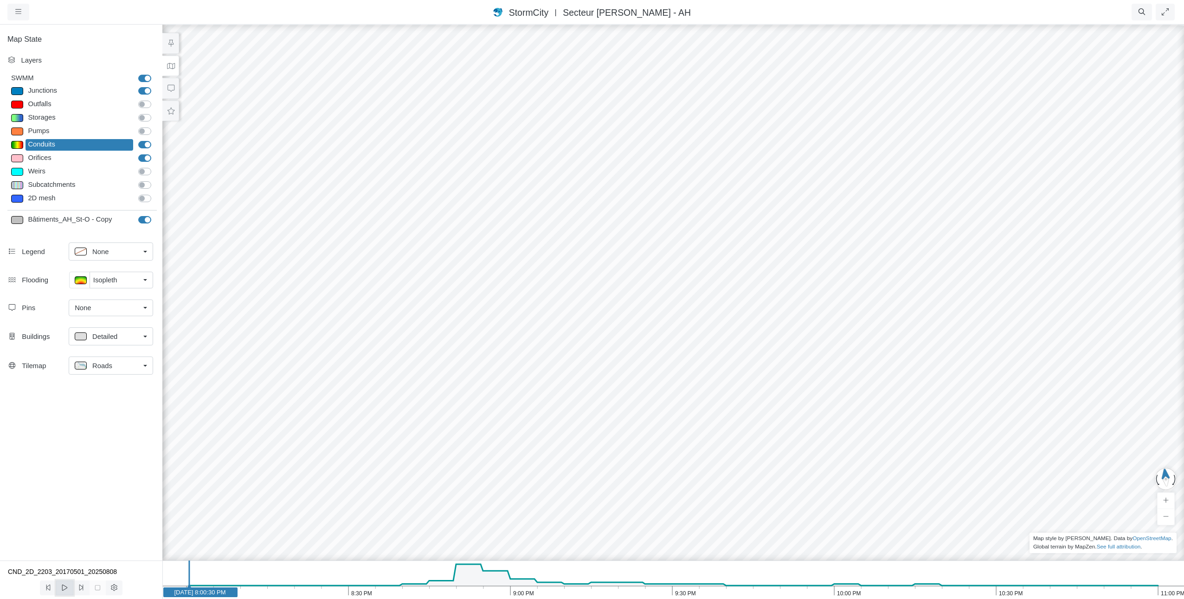
click at [58, 586] on button at bounding box center [64, 588] width 17 height 15
click at [65, 586] on icon at bounding box center [64, 587] width 9 height 7
click at [65, 586] on icon at bounding box center [64, 588] width 5 height 6
click at [65, 586] on icon at bounding box center [64, 587] width 9 height 7
click at [22, 5] on button "button" at bounding box center [18, 12] width 22 height 17
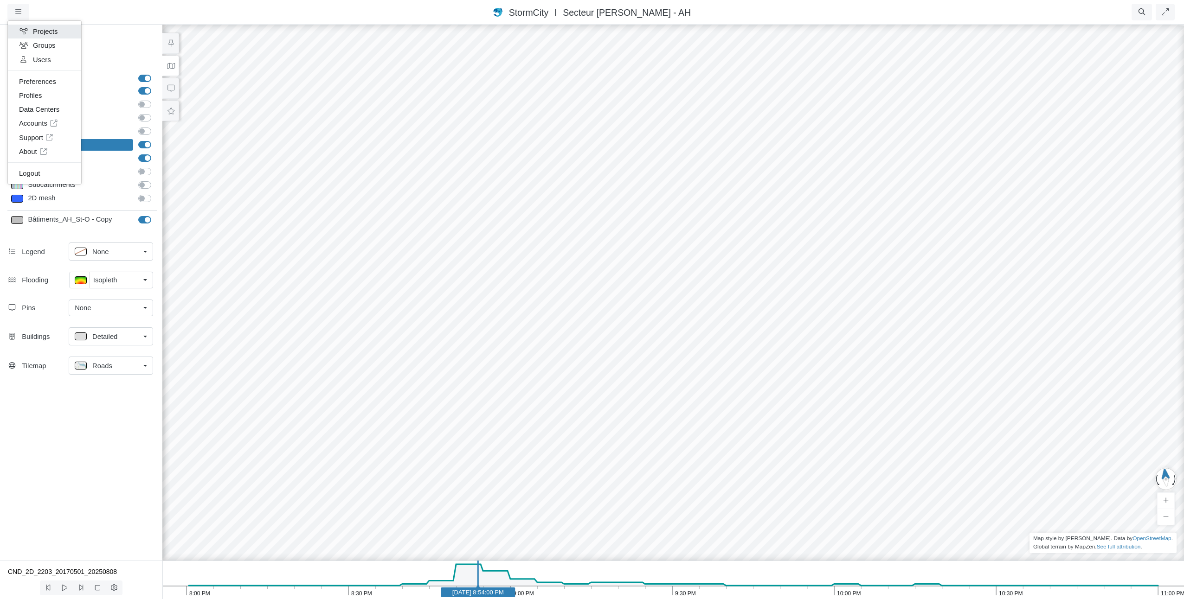
click at [39, 28] on link "Projects" at bounding box center [44, 32] width 73 height 14
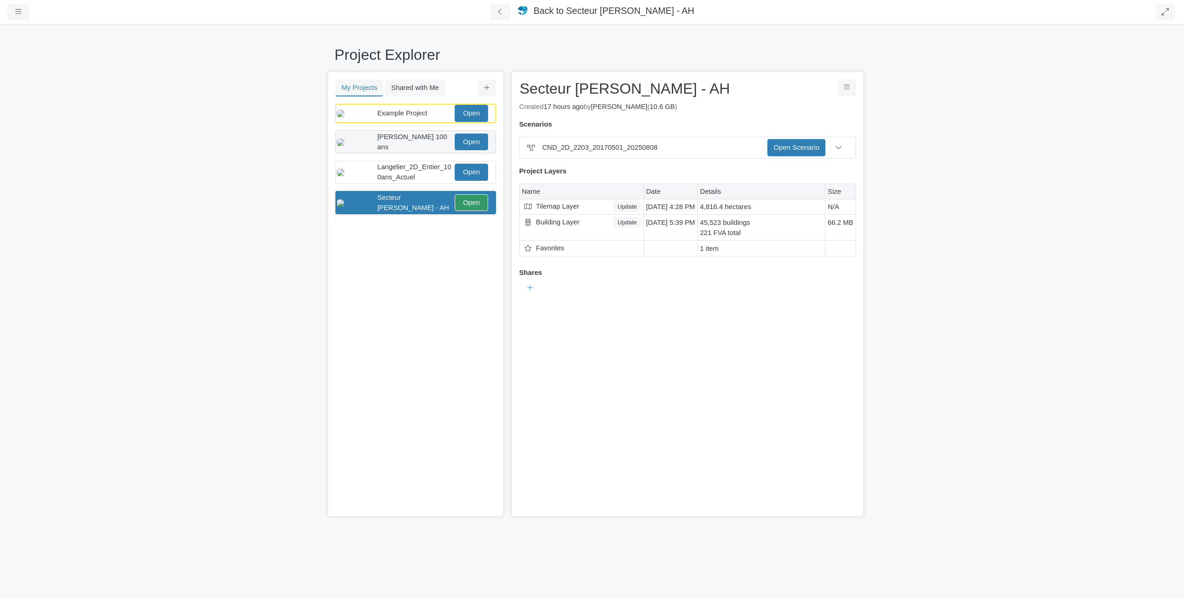
click at [403, 147] on span "[PERSON_NAME] 100 ans" at bounding box center [412, 142] width 70 height 18
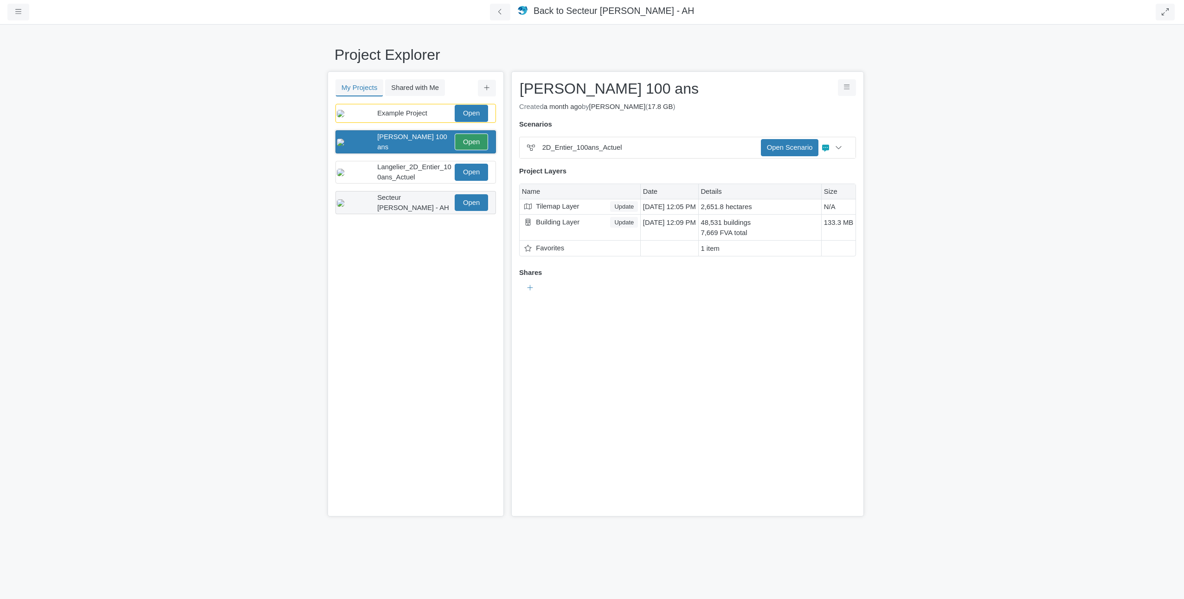
click at [390, 206] on span "Secteur [PERSON_NAME] - AH" at bounding box center [413, 203] width 72 height 18
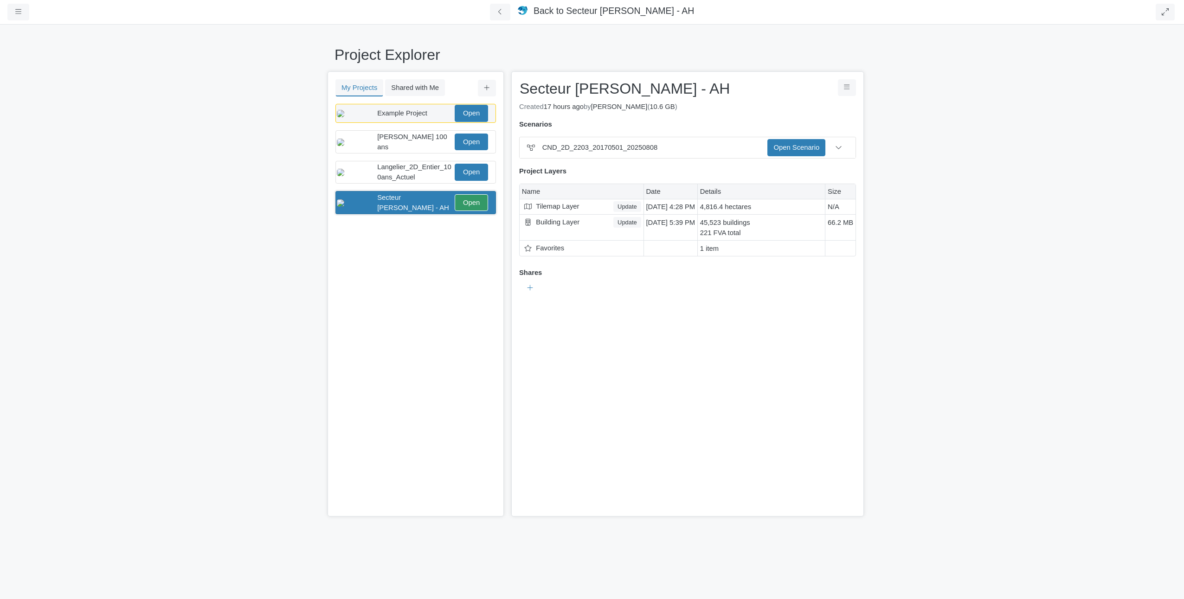
click at [400, 111] on span "Example Project" at bounding box center [402, 112] width 50 height 7
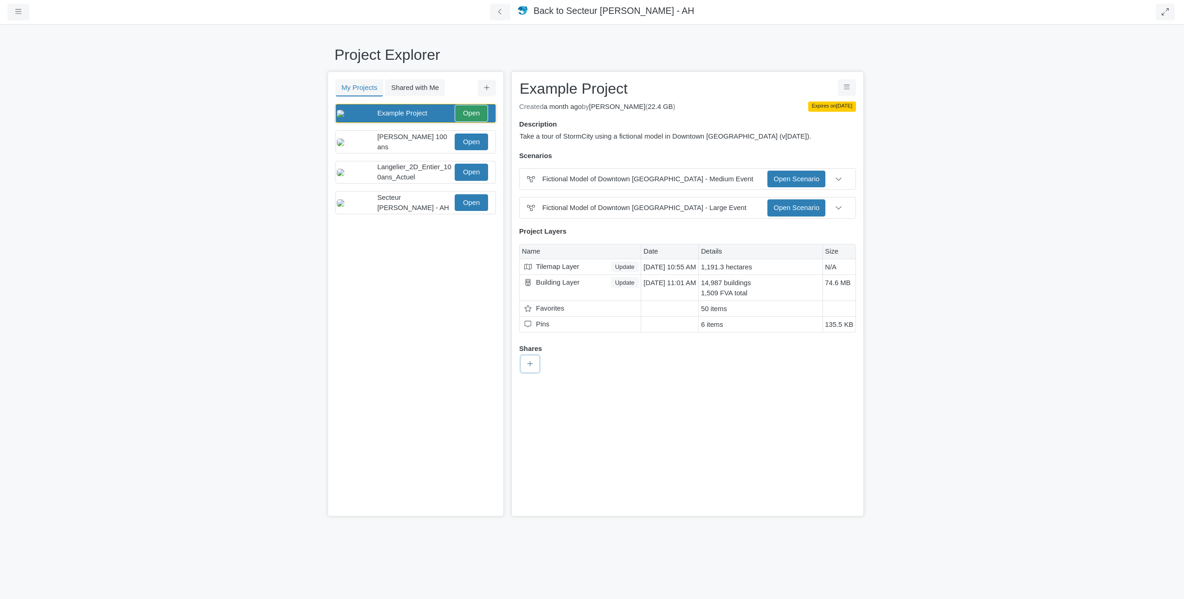
click at [528, 360] on icon at bounding box center [530, 363] width 6 height 7
click at [416, 175] on span "Langelier_2D_Entier_100ans_Actuel" at bounding box center [414, 172] width 74 height 18
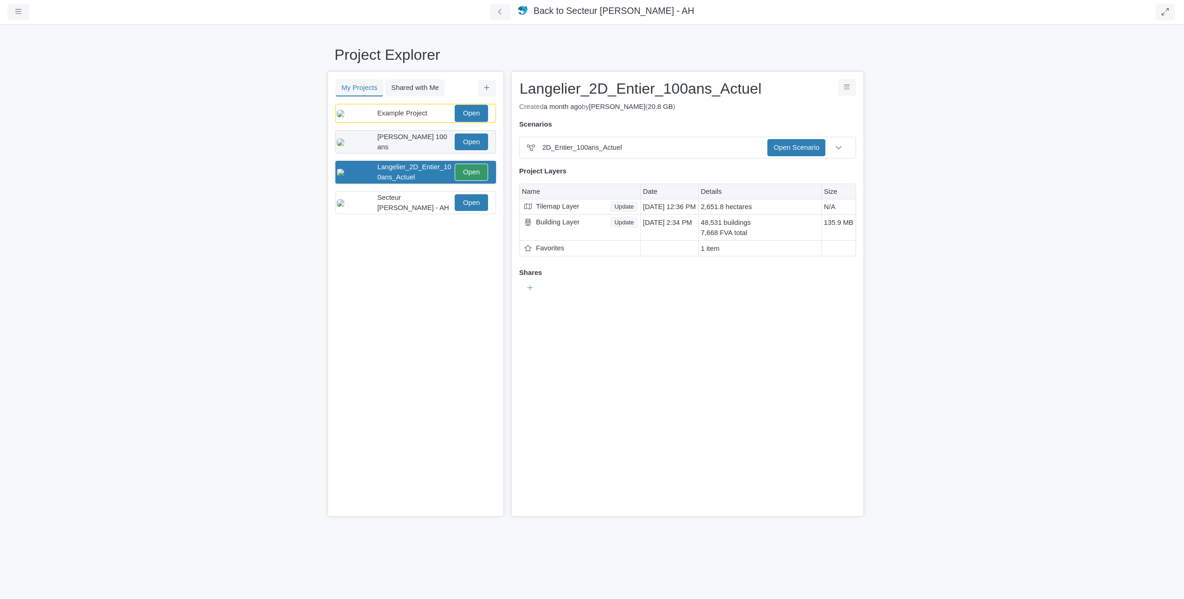
click at [412, 147] on span "[PERSON_NAME] 100 ans" at bounding box center [412, 142] width 70 height 18
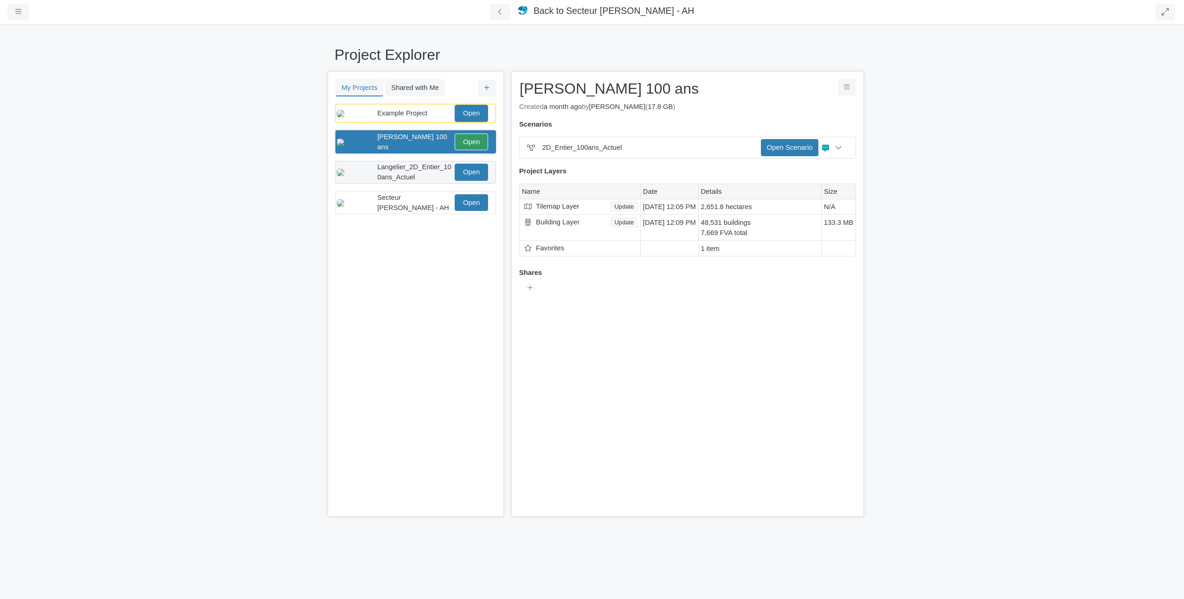
click at [410, 177] on span "Langelier_2D_Entier_100ans_Actuel" at bounding box center [414, 172] width 74 height 18
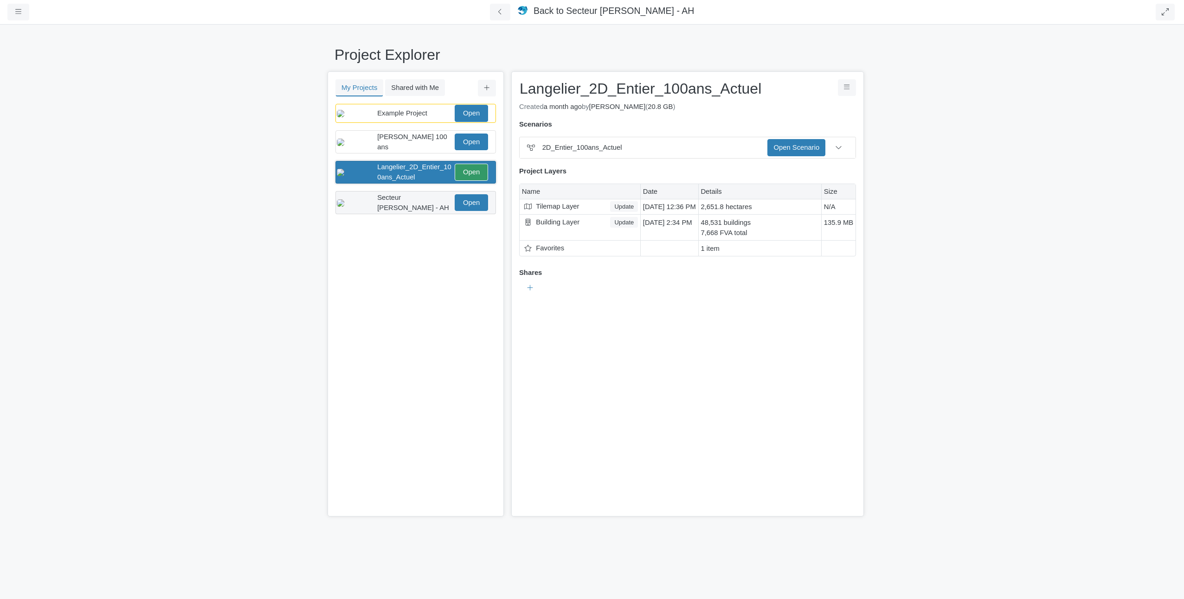
click at [393, 202] on div "Secteur [PERSON_NAME] - AH Open" at bounding box center [412, 202] width 151 height 20
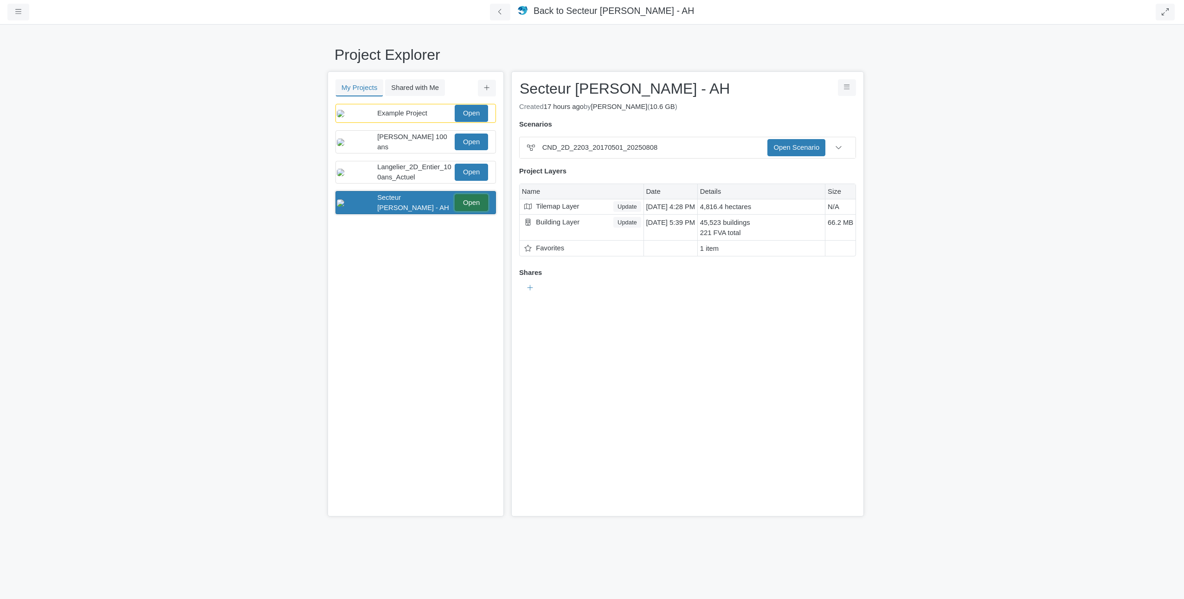
click at [465, 211] on link "Open" at bounding box center [471, 202] width 33 height 17
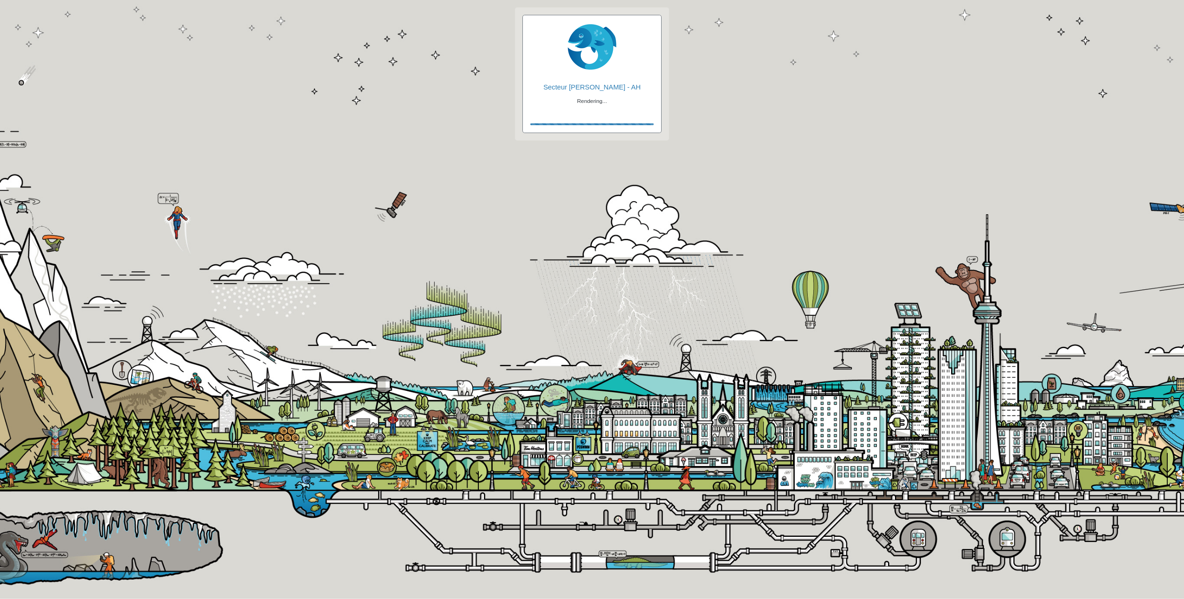
checkbox input "true"
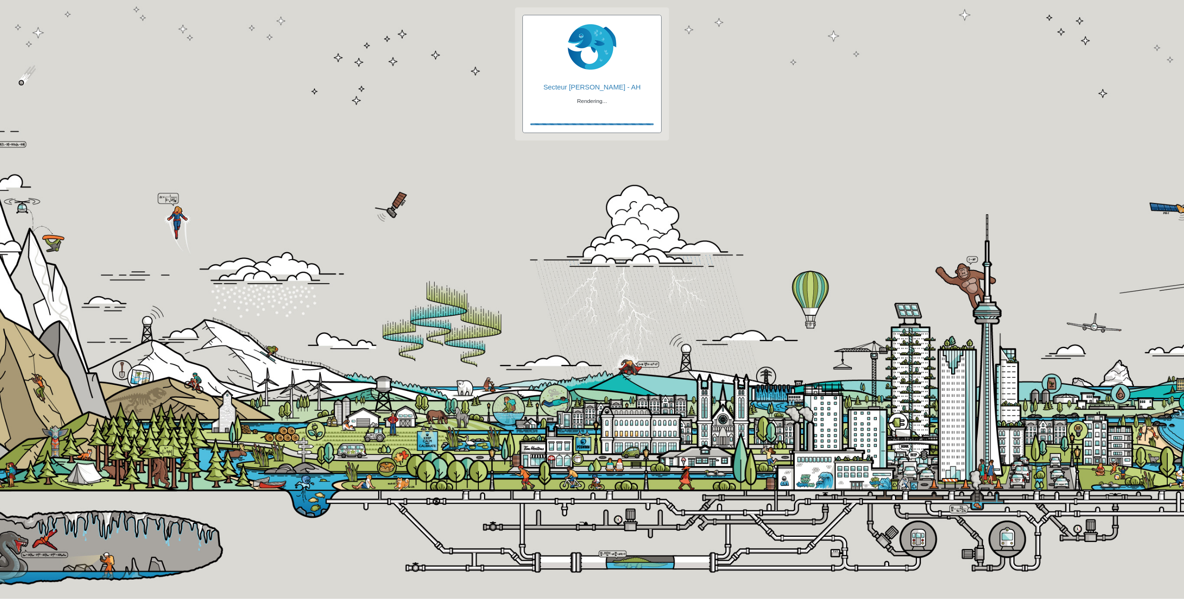
checkbox input "true"
checkbox input "false"
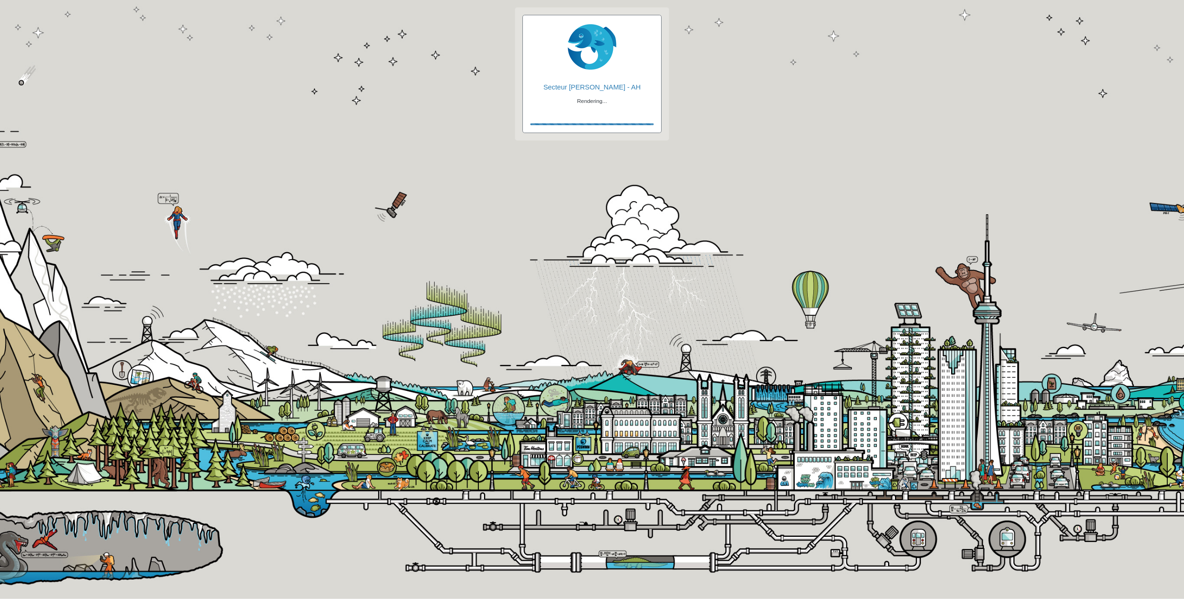
checkbox input "true"
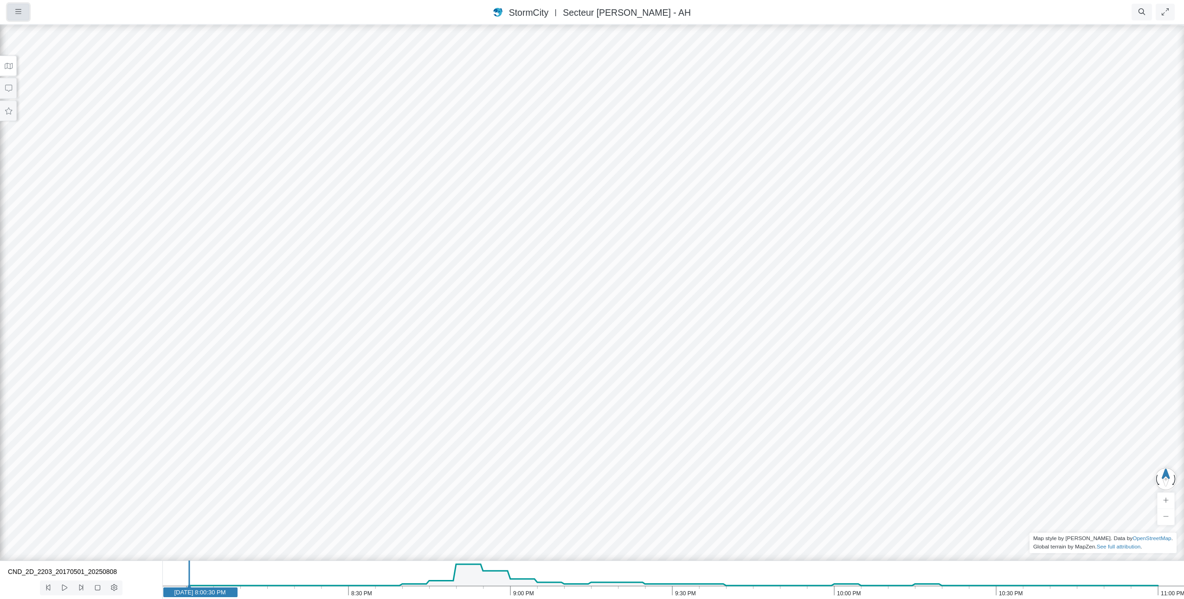
click at [26, 13] on button "button" at bounding box center [18, 12] width 22 height 17
click at [27, 38] on link "Groups" at bounding box center [44, 45] width 73 height 14
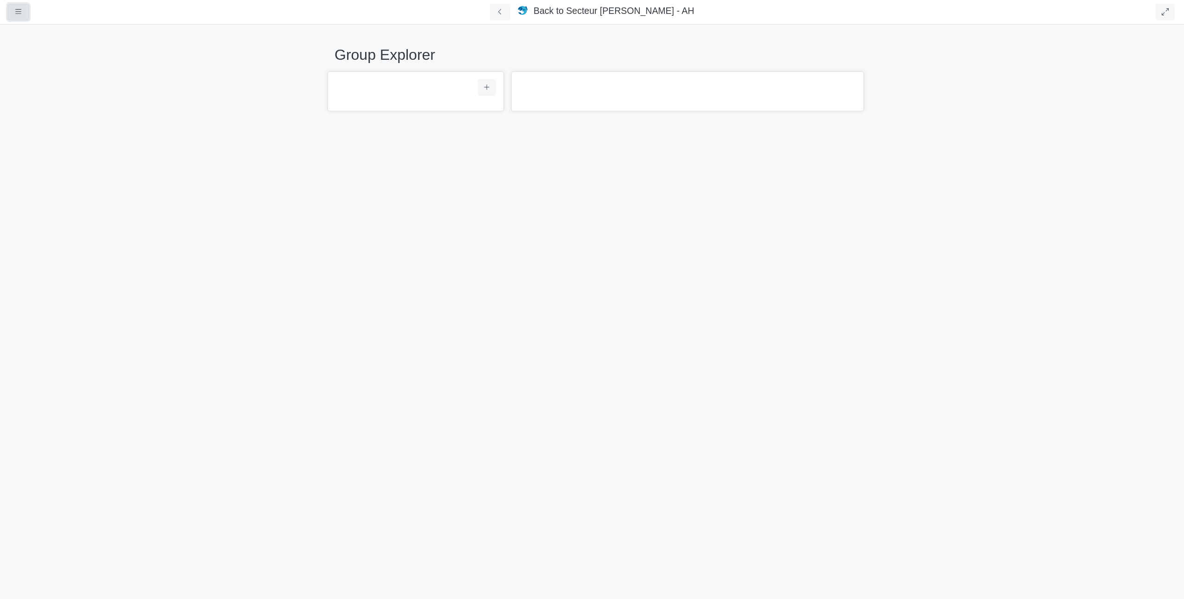
click at [14, 8] on button "button" at bounding box center [18, 12] width 22 height 17
click at [25, 27] on link "Projects" at bounding box center [44, 32] width 73 height 14
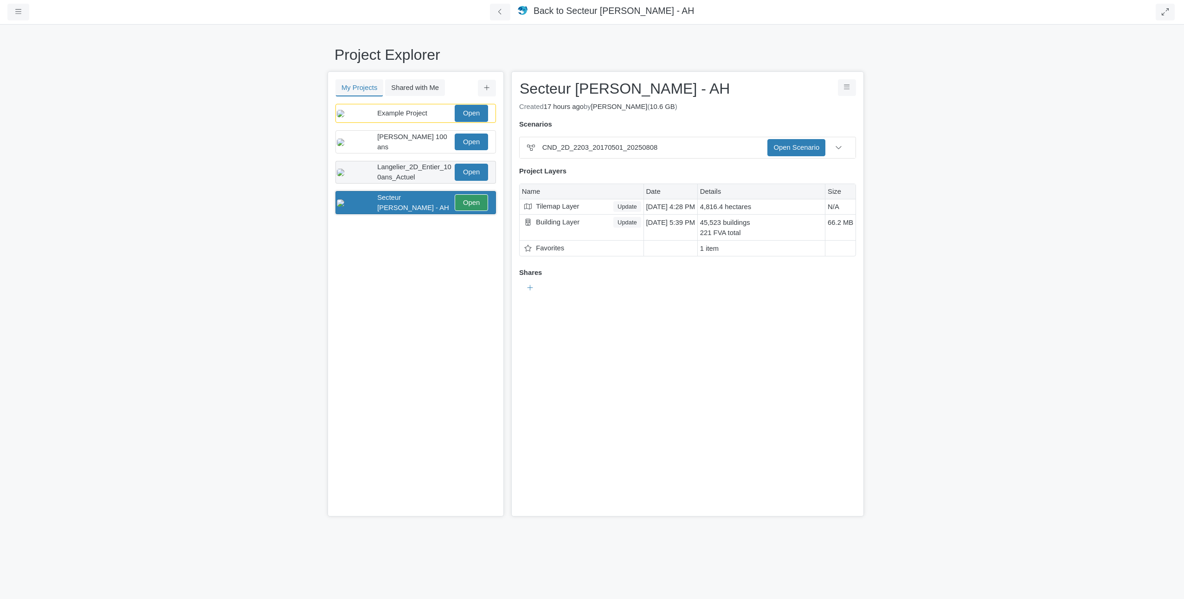
click at [386, 180] on span "Langelier_2D_Entier_100ans_Actuel" at bounding box center [414, 172] width 74 height 18
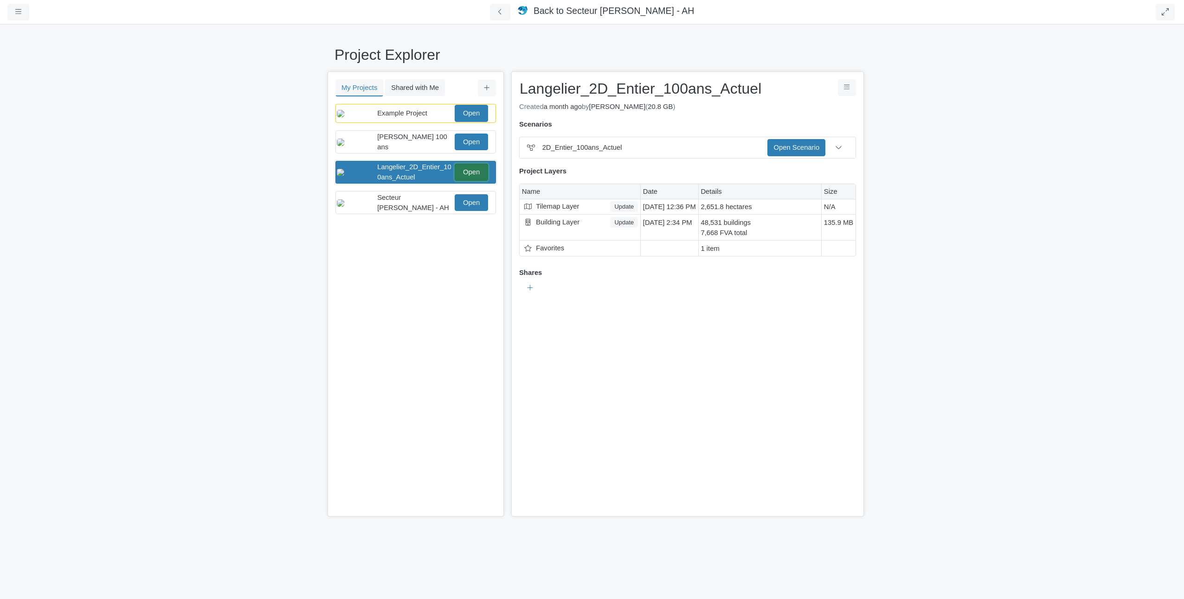
click at [473, 174] on link "Open" at bounding box center [471, 172] width 33 height 17
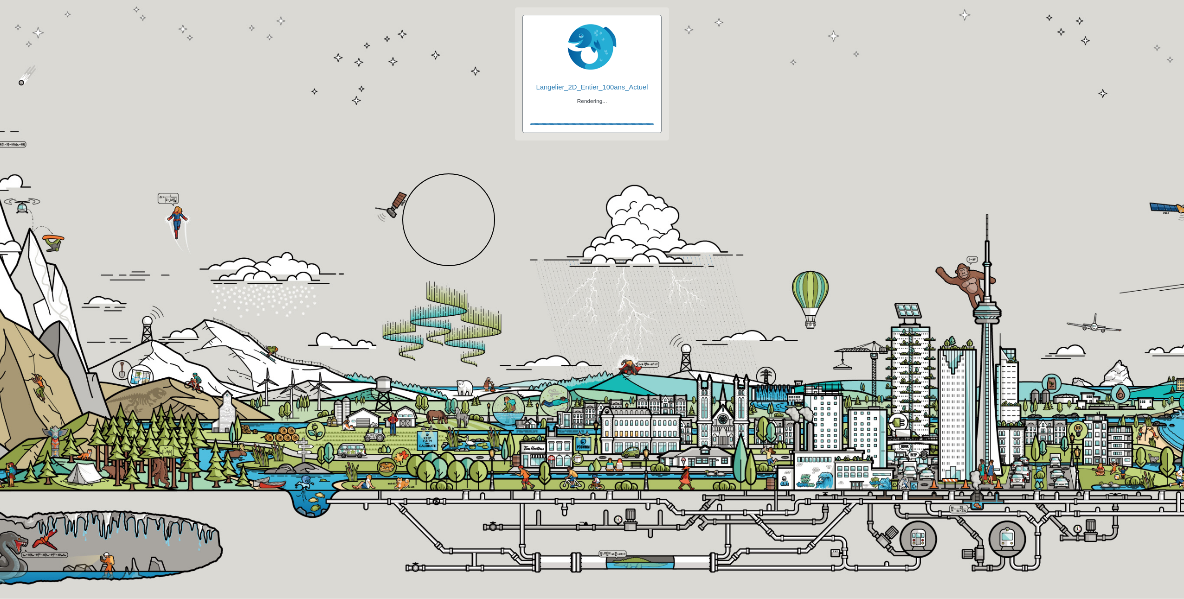
checkbox input "true"
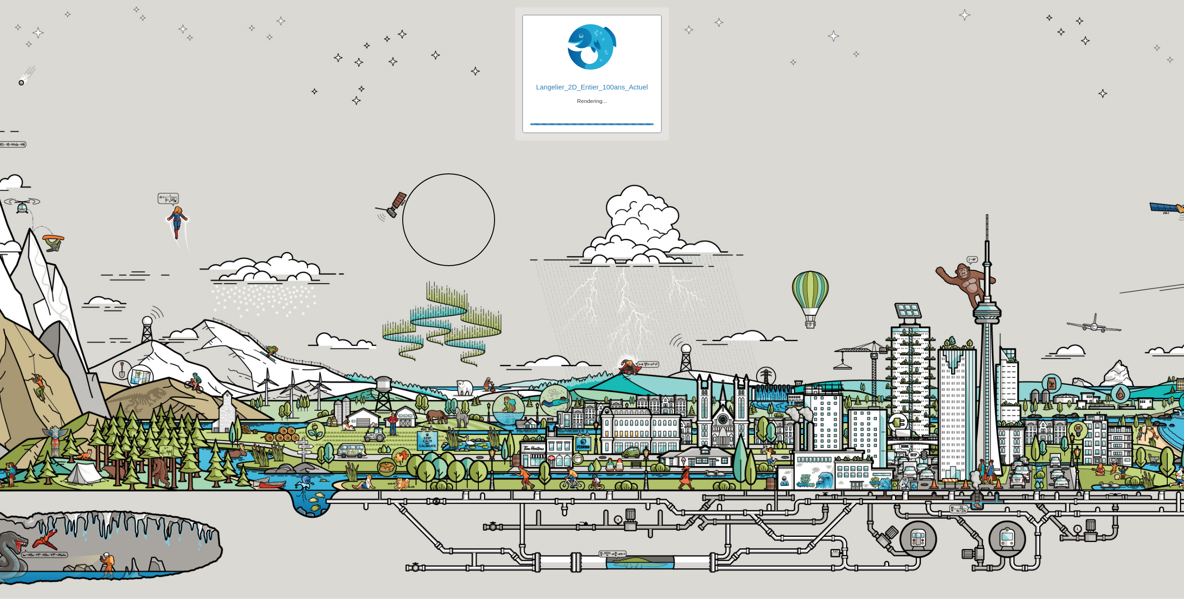
checkbox input "true"
checkbox input "false"
checkbox input "true"
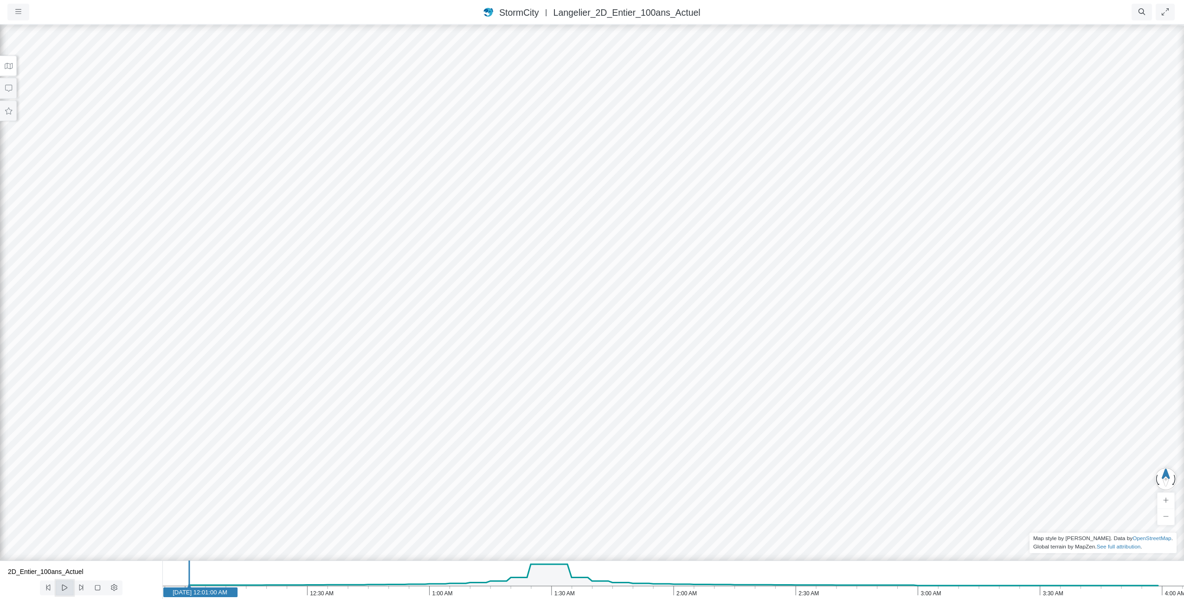
click at [62, 590] on icon at bounding box center [64, 588] width 5 height 6
click at [63, 593] on button at bounding box center [64, 588] width 17 height 15
drag, startPoint x: 225, startPoint y: 592, endPoint x: 518, endPoint y: 590, distance: 292.2
click at [518, 590] on text "Jan 1, 2015 1:20:00 AM" at bounding box center [510, 592] width 51 height 7
click at [63, 588] on icon at bounding box center [64, 588] width 5 height 6
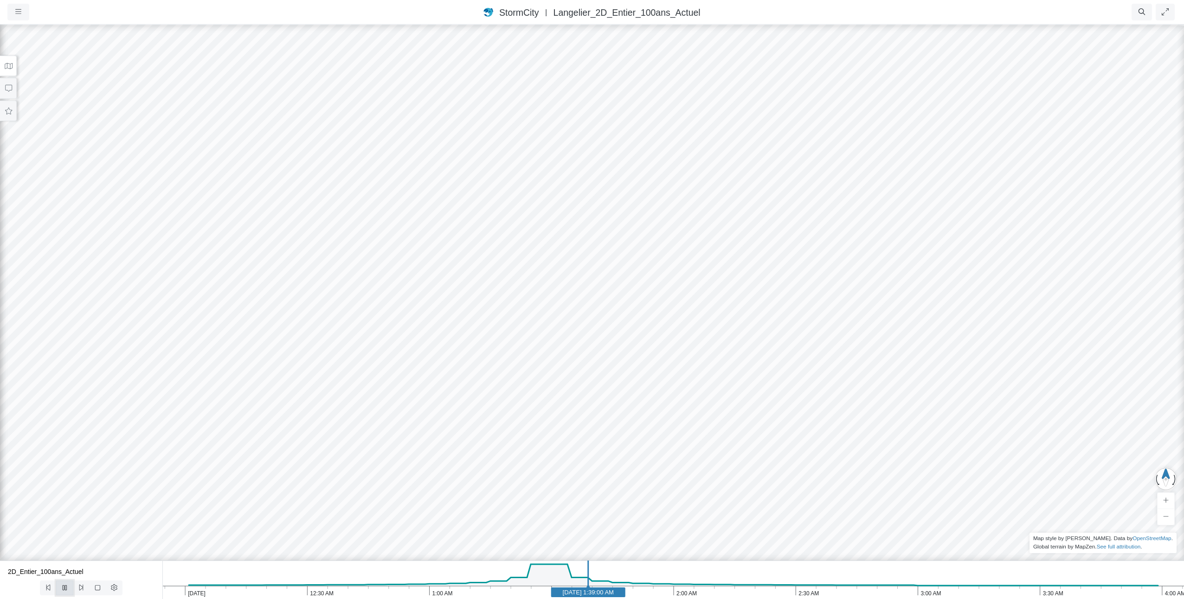
click at [62, 588] on icon at bounding box center [64, 587] width 9 height 7
click at [12, 92] on button at bounding box center [8, 88] width 17 height 21
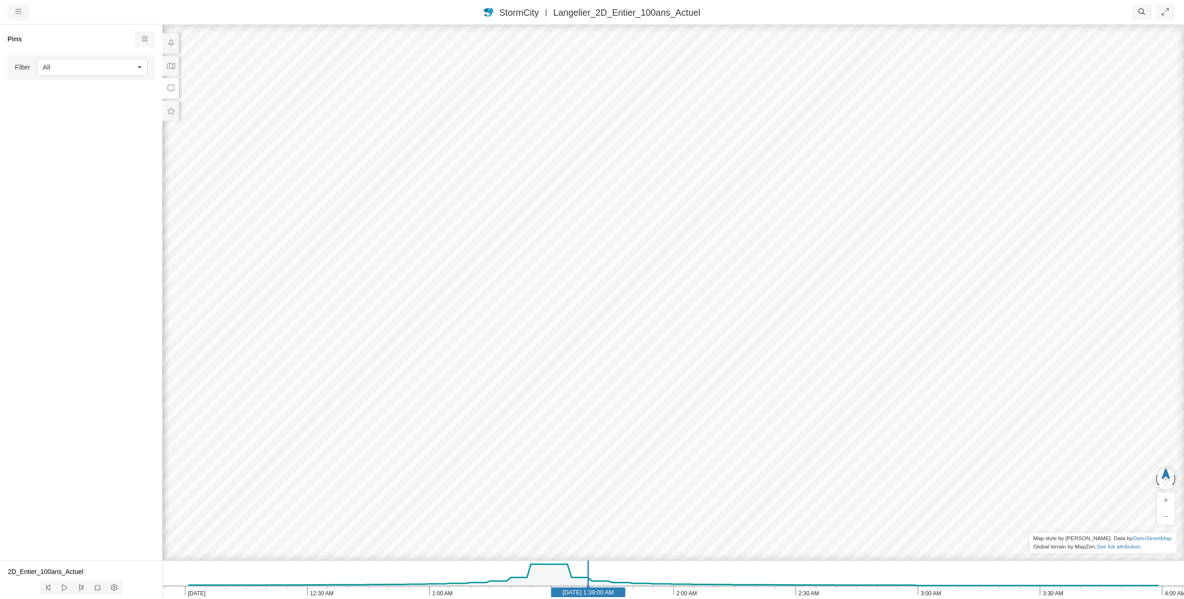
click at [265, 62] on div at bounding box center [592, 312] width 1184 height 576
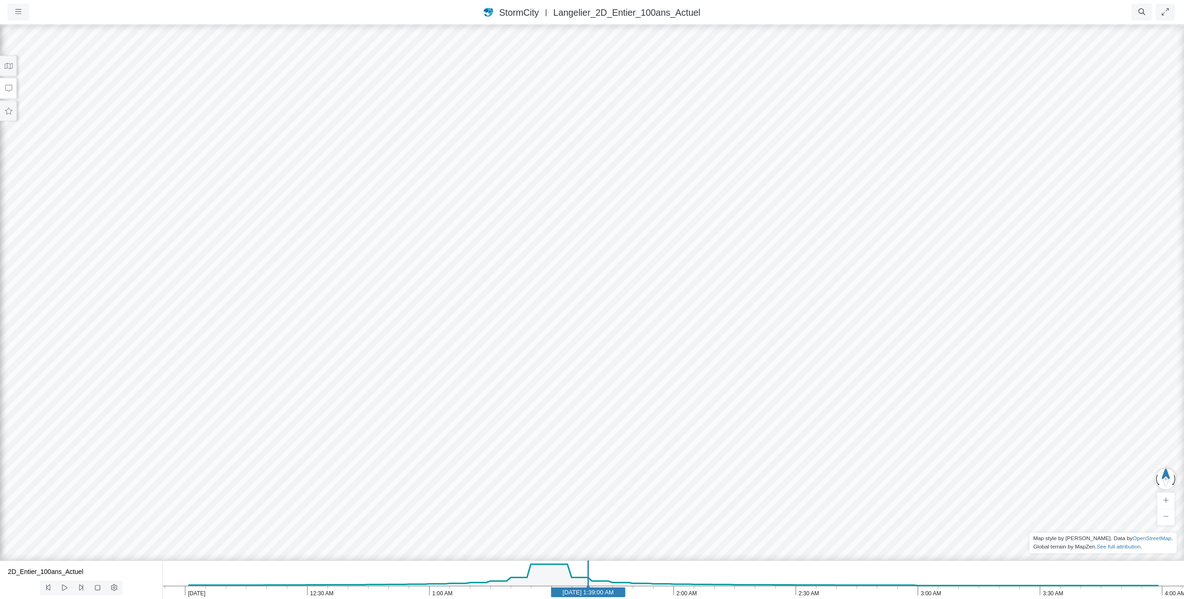
click at [170, 64] on div at bounding box center [592, 312] width 1184 height 576
click at [6, 65] on icon at bounding box center [9, 66] width 8 height 6
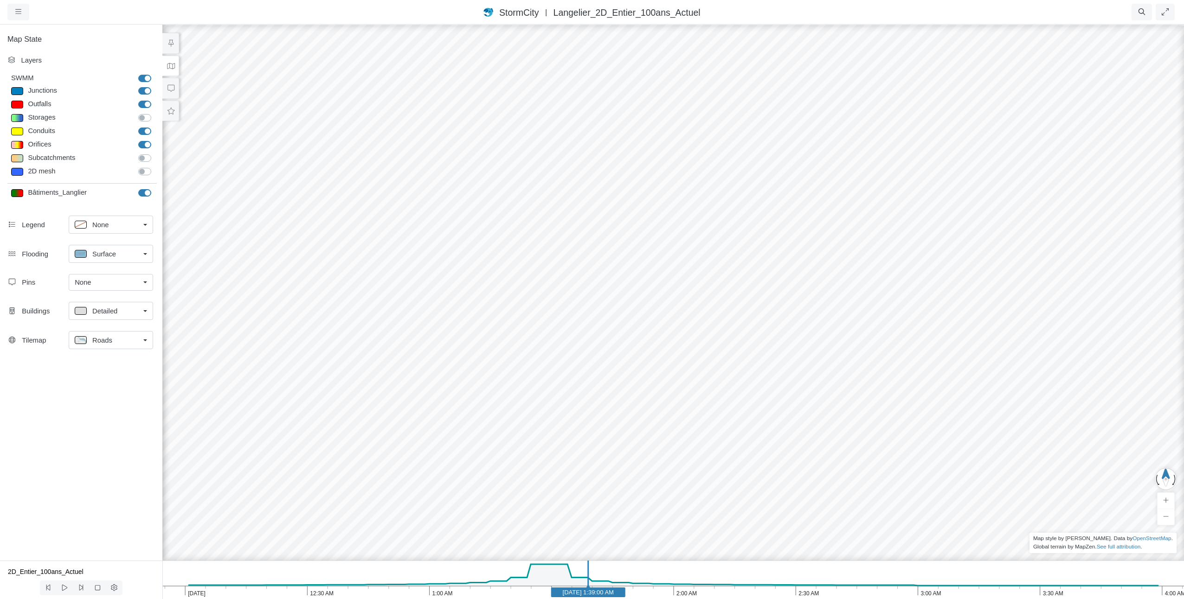
drag, startPoint x: 927, startPoint y: 383, endPoint x: 934, endPoint y: 184, distance: 198.6
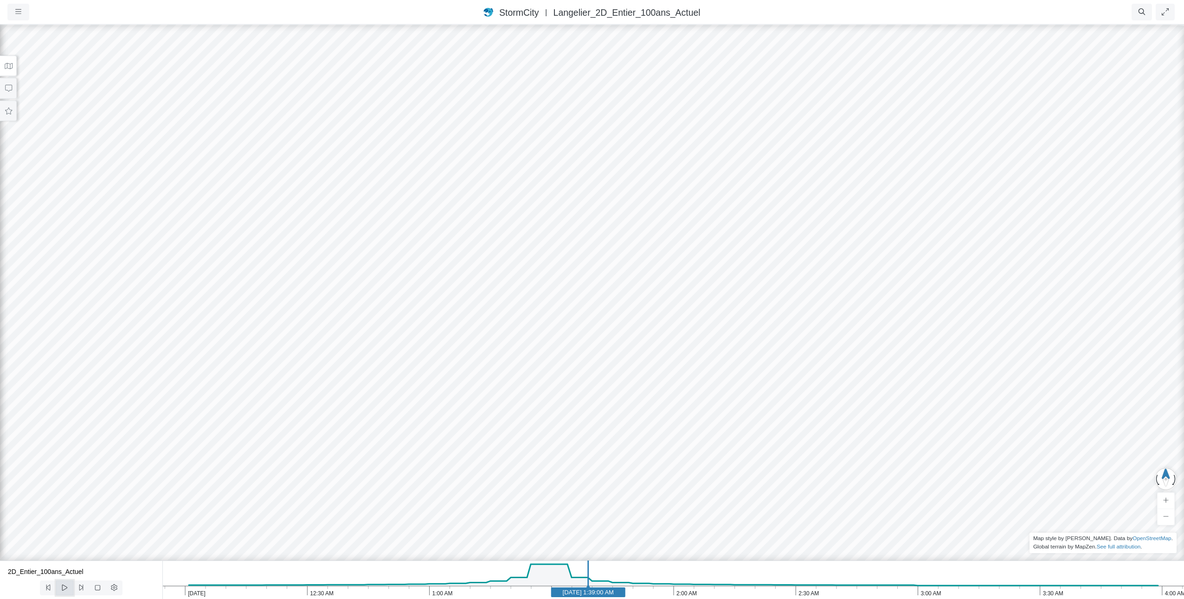
click at [64, 586] on icon at bounding box center [64, 587] width 9 height 7
click at [1019, 301] on div at bounding box center [592, 312] width 1184 height 576
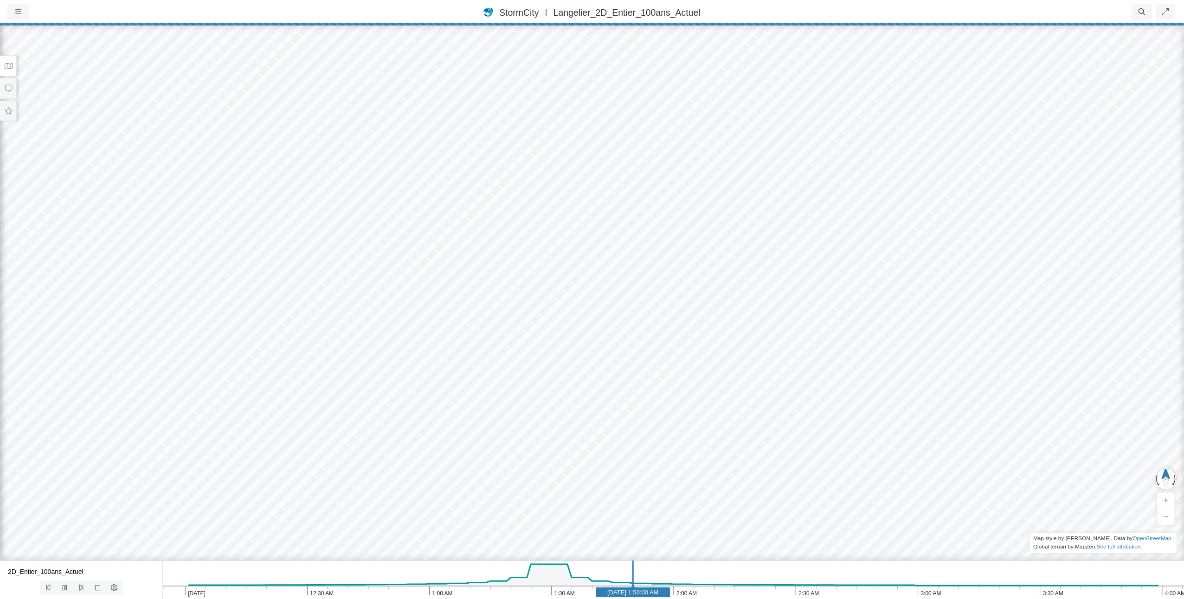
click at [64, 587] on icon at bounding box center [64, 587] width 9 height 7
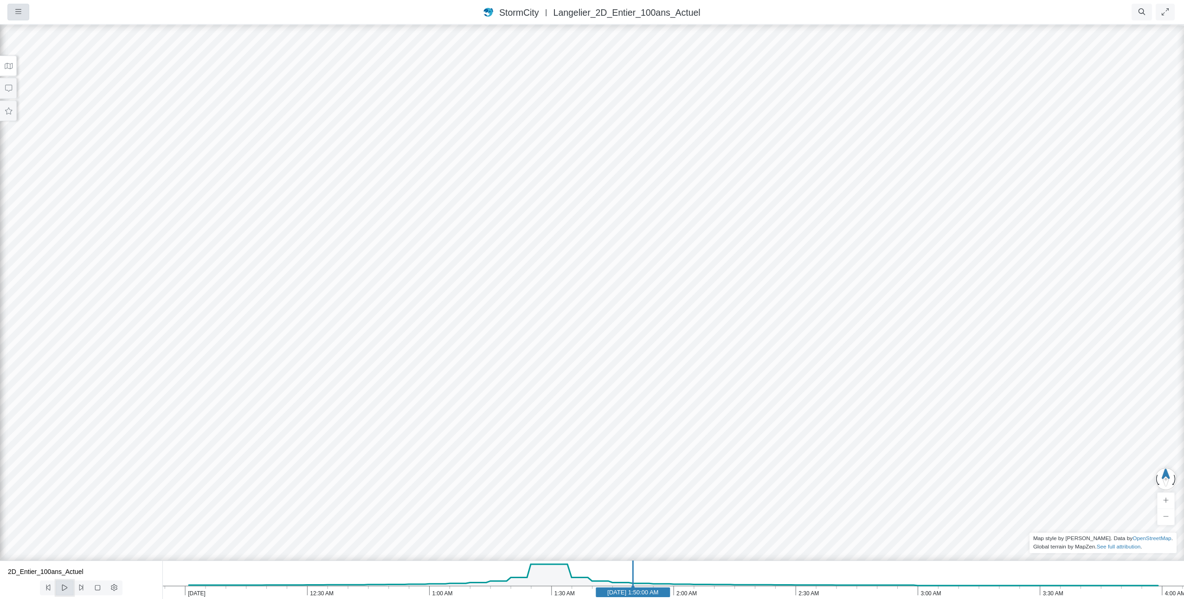
click at [15, 7] on button "button" at bounding box center [18, 12] width 22 height 17
click at [28, 35] on link "Projects" at bounding box center [44, 32] width 73 height 14
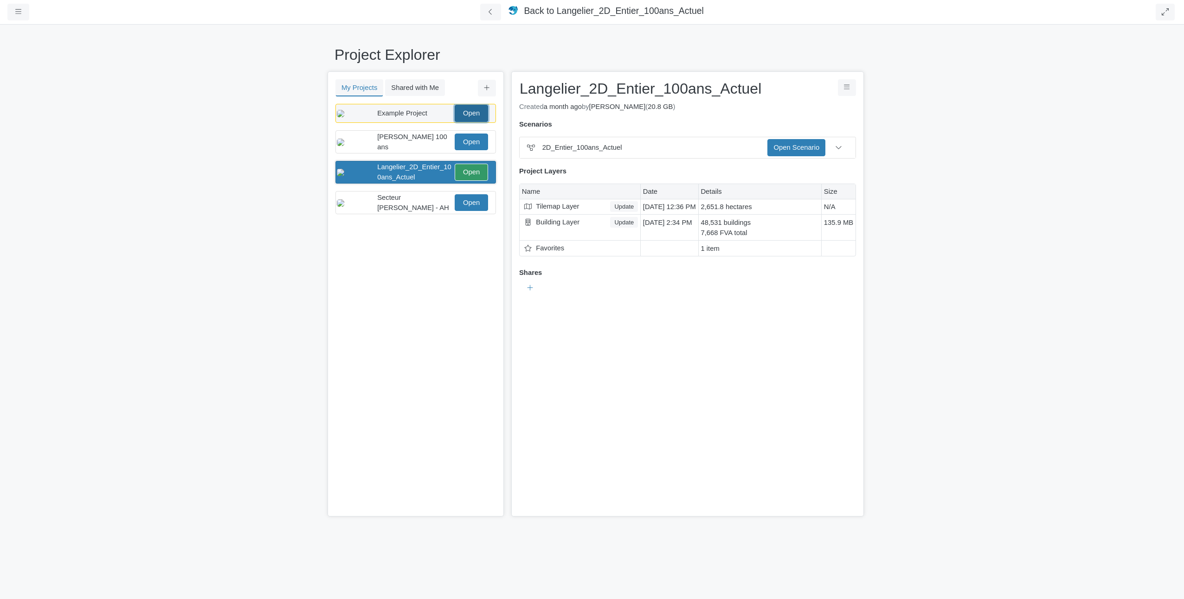
click at [486, 116] on link "Open" at bounding box center [471, 113] width 33 height 17
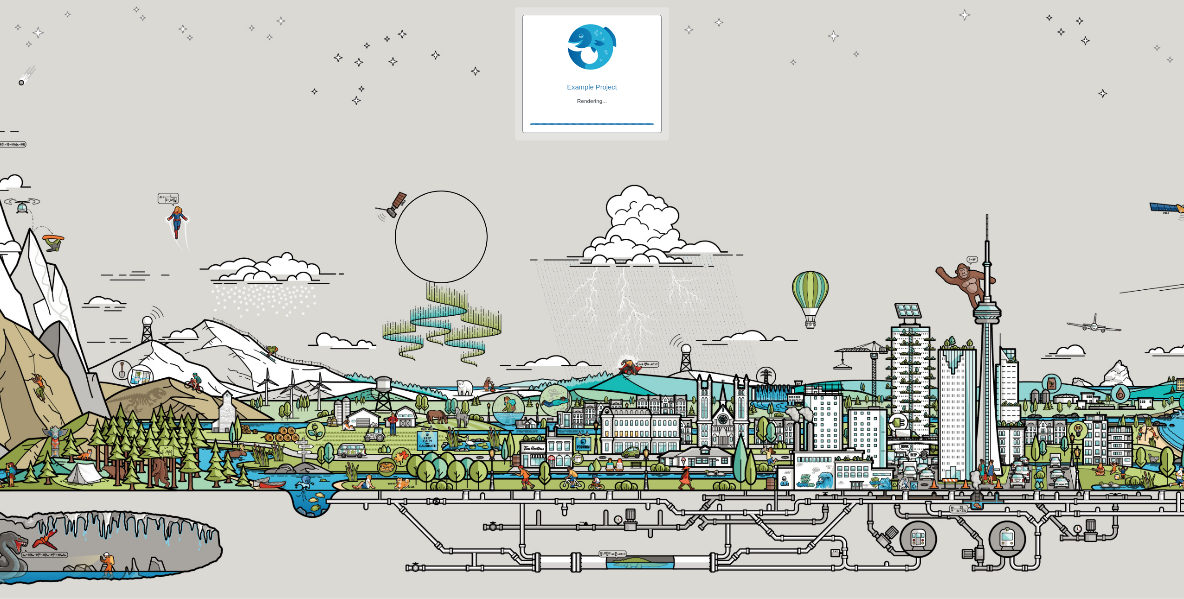
checkbox input "true"
checkbox input "false"
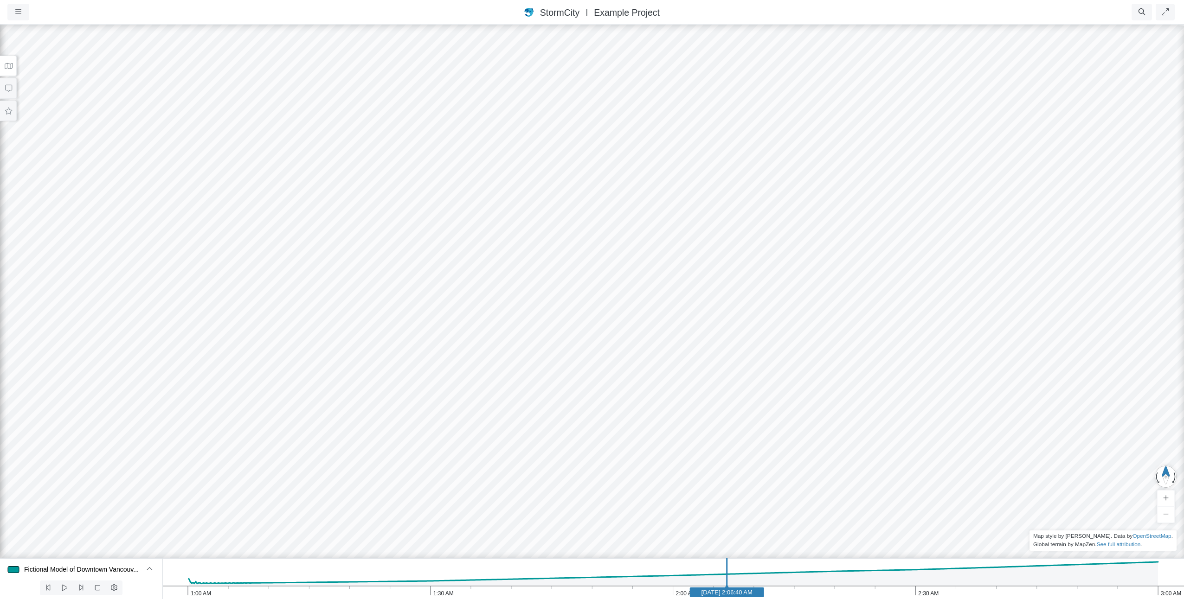
drag, startPoint x: 189, startPoint y: 587, endPoint x: 731, endPoint y: 587, distance: 542.6
drag, startPoint x: 492, startPoint y: 261, endPoint x: 465, endPoint y: 320, distance: 65.4
click at [465, 320] on div at bounding box center [592, 312] width 1184 height 576
drag, startPoint x: 421, startPoint y: 368, endPoint x: 383, endPoint y: 174, distance: 197.6
drag, startPoint x: 383, startPoint y: 174, endPoint x: 396, endPoint y: 277, distance: 103.3
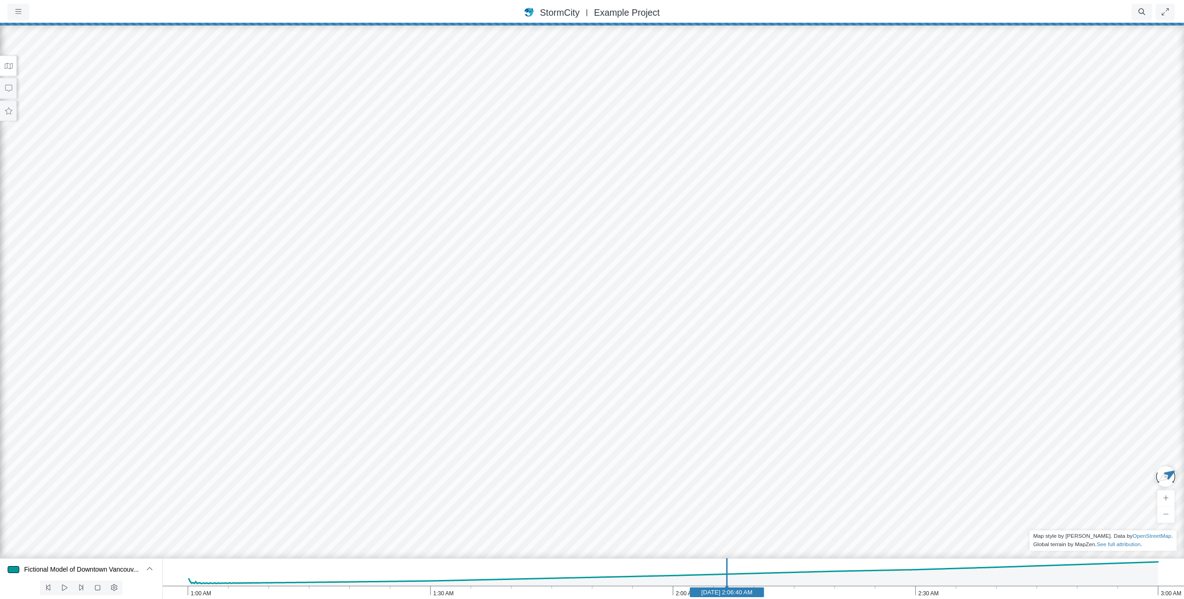
drag, startPoint x: 439, startPoint y: 223, endPoint x: 470, endPoint y: 334, distance: 115.1
click at [470, 334] on div at bounding box center [592, 312] width 1184 height 576
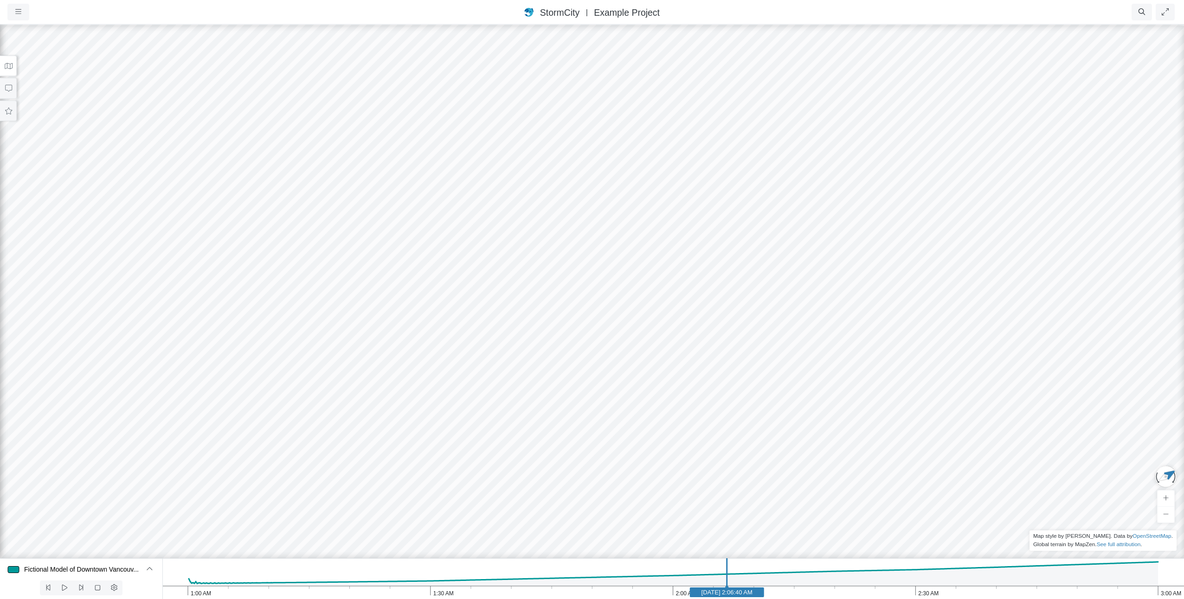
drag, startPoint x: 792, startPoint y: 257, endPoint x: 820, endPoint y: 243, distance: 30.5
click at [820, 243] on div at bounding box center [592, 312] width 1184 height 576
drag, startPoint x: 823, startPoint y: 237, endPoint x: 833, endPoint y: 234, distance: 10.6
drag, startPoint x: 612, startPoint y: 161, endPoint x: 714, endPoint y: 267, distance: 146.3
click at [716, 266] on div at bounding box center [592, 312] width 1184 height 576
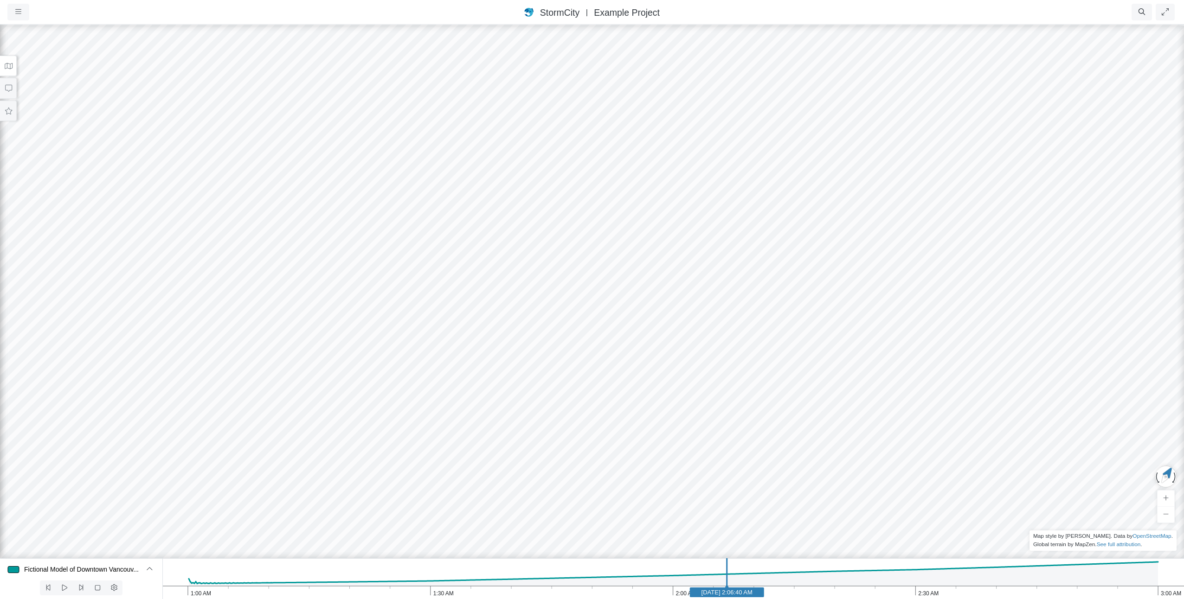
drag, startPoint x: 829, startPoint y: 258, endPoint x: 851, endPoint y: 224, distance: 40.1
click at [61, 586] on icon at bounding box center [64, 587] width 9 height 7
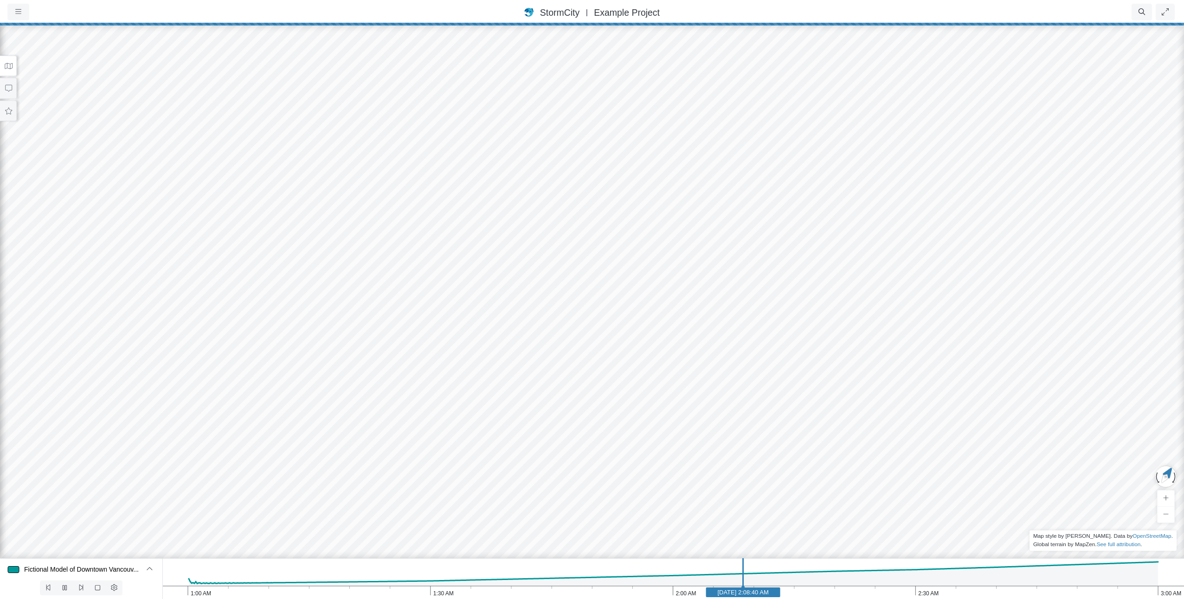
click at [791, 423] on div at bounding box center [592, 312] width 1184 height 576
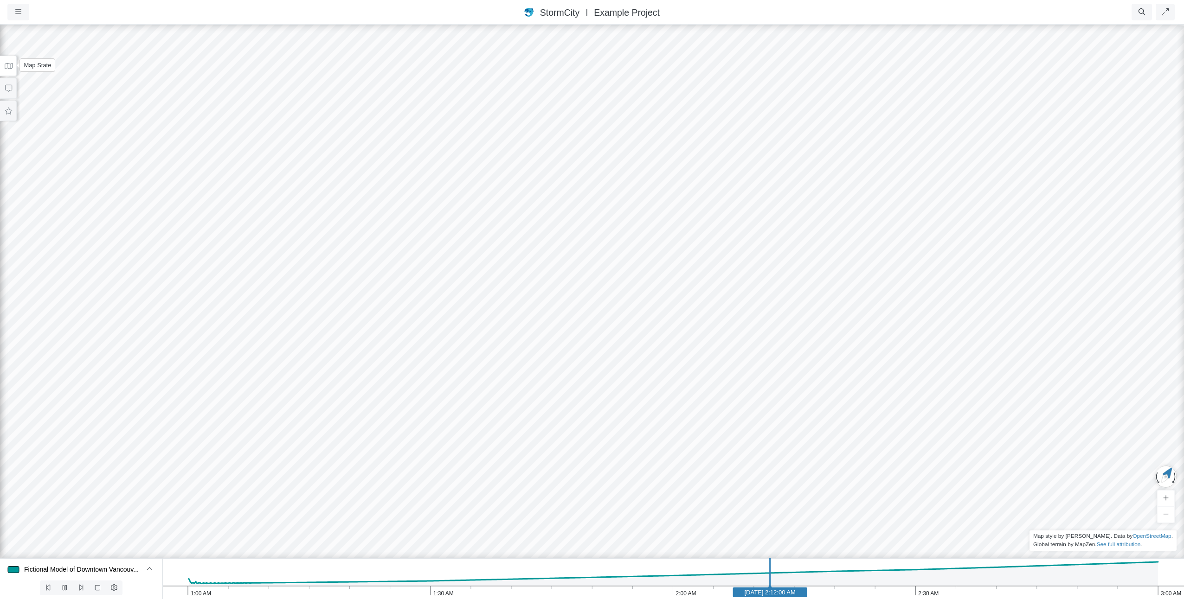
click at [9, 66] on icon at bounding box center [8, 66] width 9 height 7
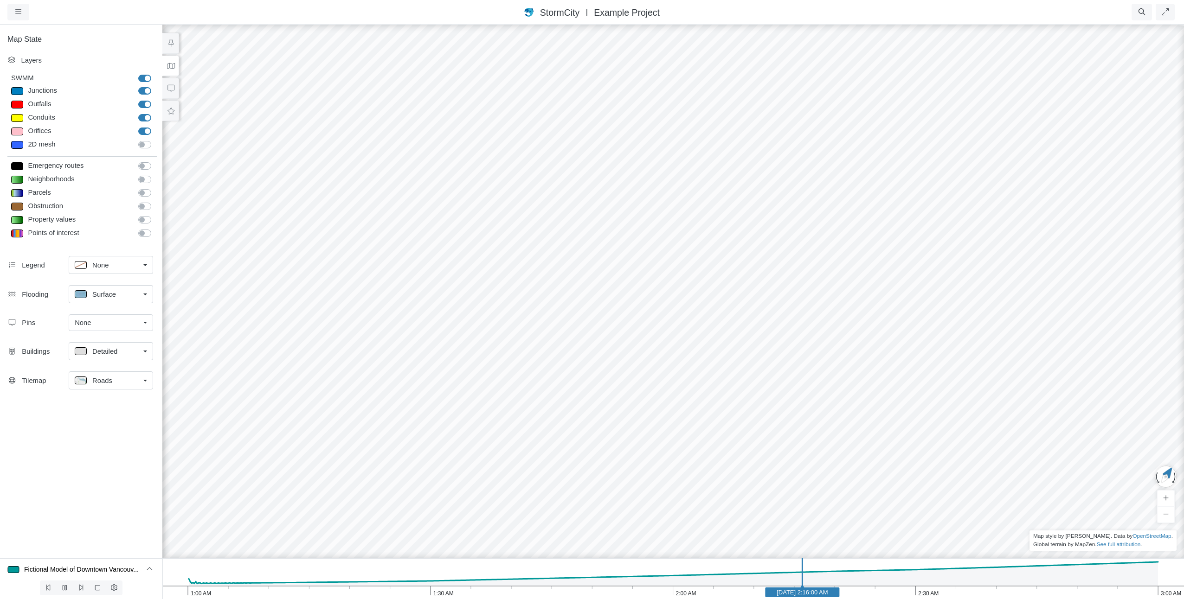
click at [155, 201] on label "Obstruction" at bounding box center [155, 201] width 0 height 0
click at [140, 205] on input "Obstruction" at bounding box center [141, 205] width 7 height 9
click at [155, 201] on label "Obstruction" at bounding box center [155, 201] width 0 height 0
click at [146, 206] on input "Obstruction" at bounding box center [141, 205] width 7 height 9
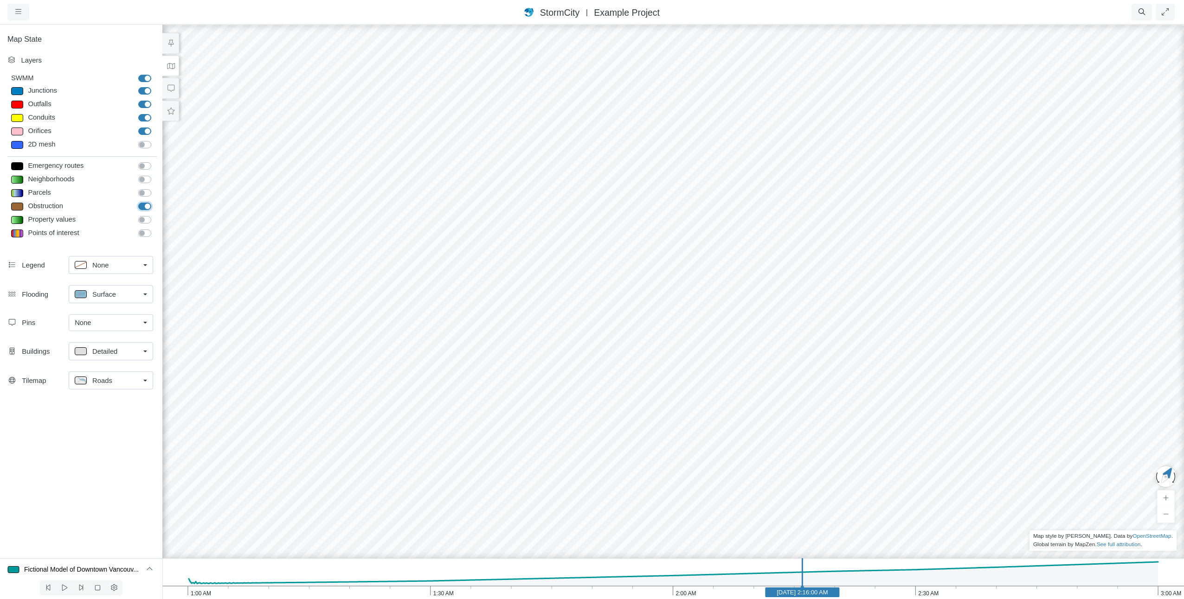
checkbox input "false"
click at [151, 294] on link "Surface" at bounding box center [111, 294] width 84 height 18
click at [108, 361] on span "Isopleth" at bounding box center [104, 360] width 24 height 10
click at [16, 12] on icon "button" at bounding box center [18, 11] width 6 height 7
click at [138, 353] on div "Detailed" at bounding box center [107, 350] width 65 height 12
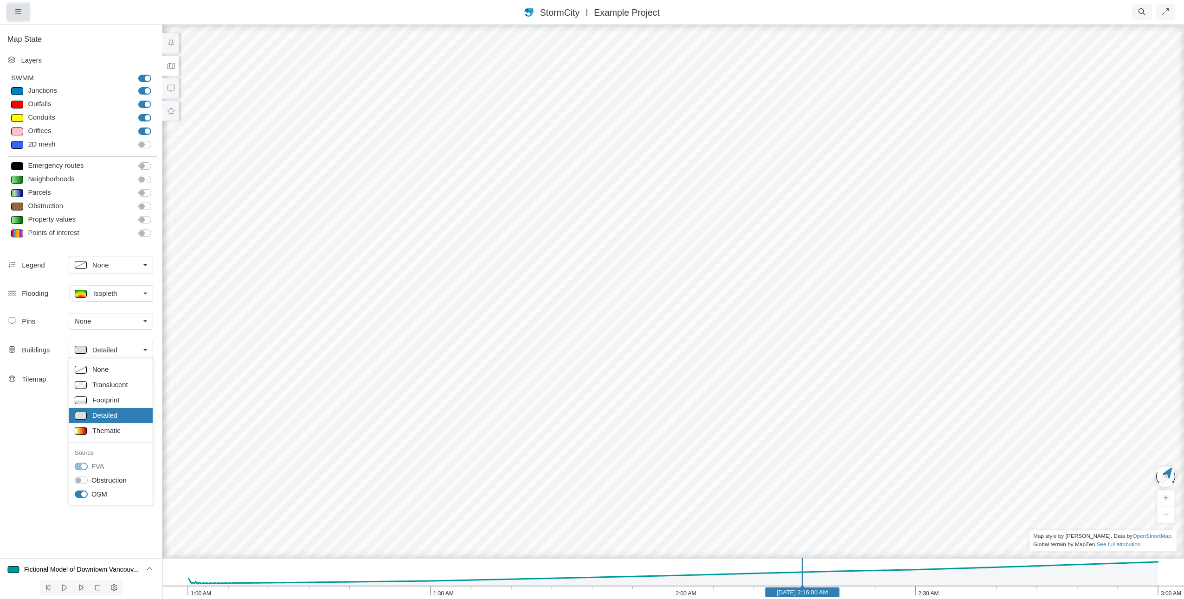
click at [15, 13] on button "button" at bounding box center [18, 12] width 22 height 17
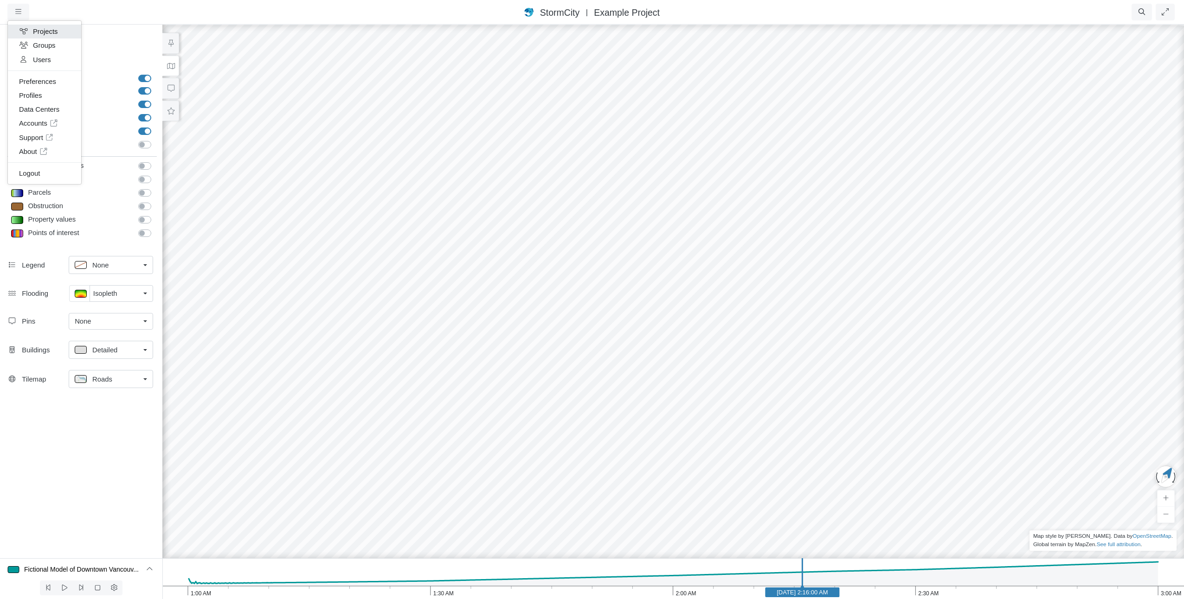
click at [21, 32] on icon at bounding box center [23, 31] width 9 height 7
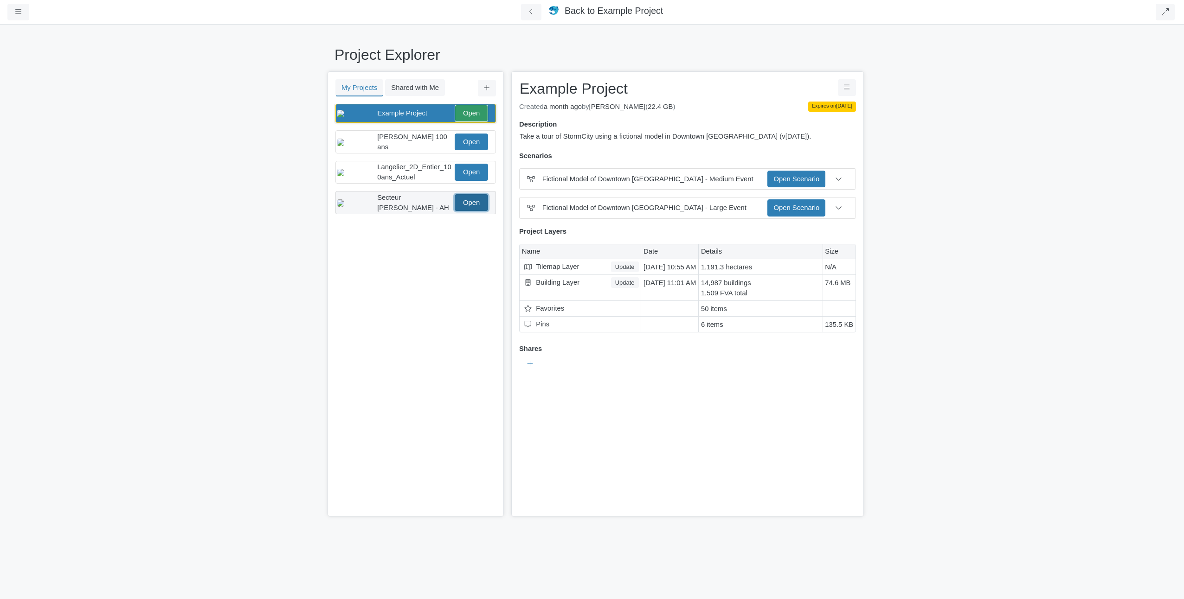
click at [477, 211] on link "Open" at bounding box center [471, 202] width 33 height 17
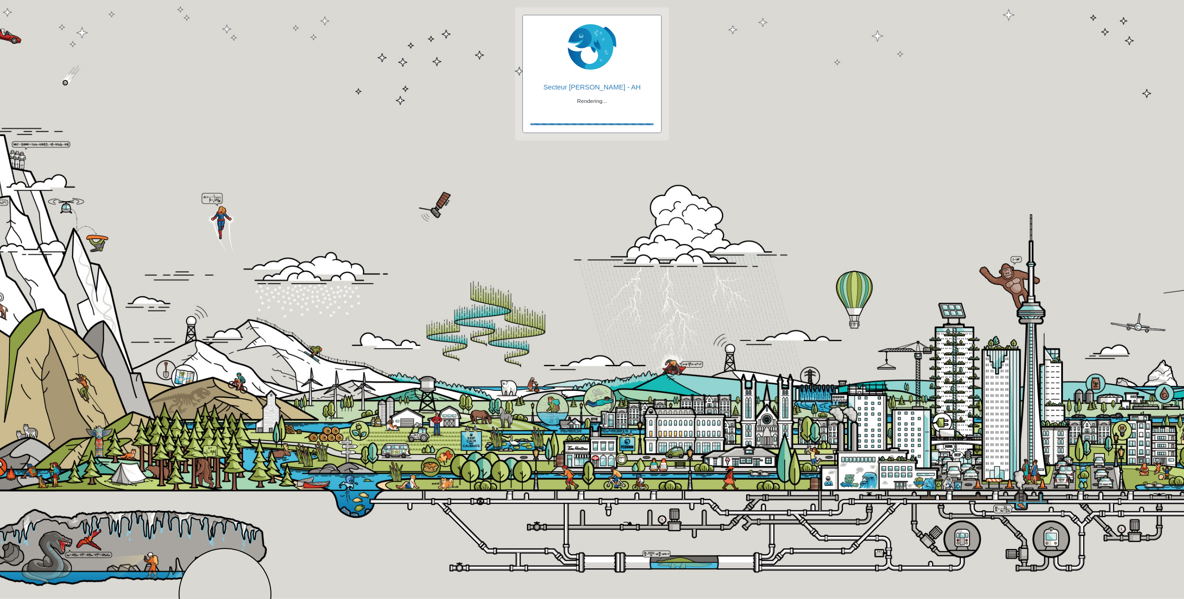
checkbox input "true"
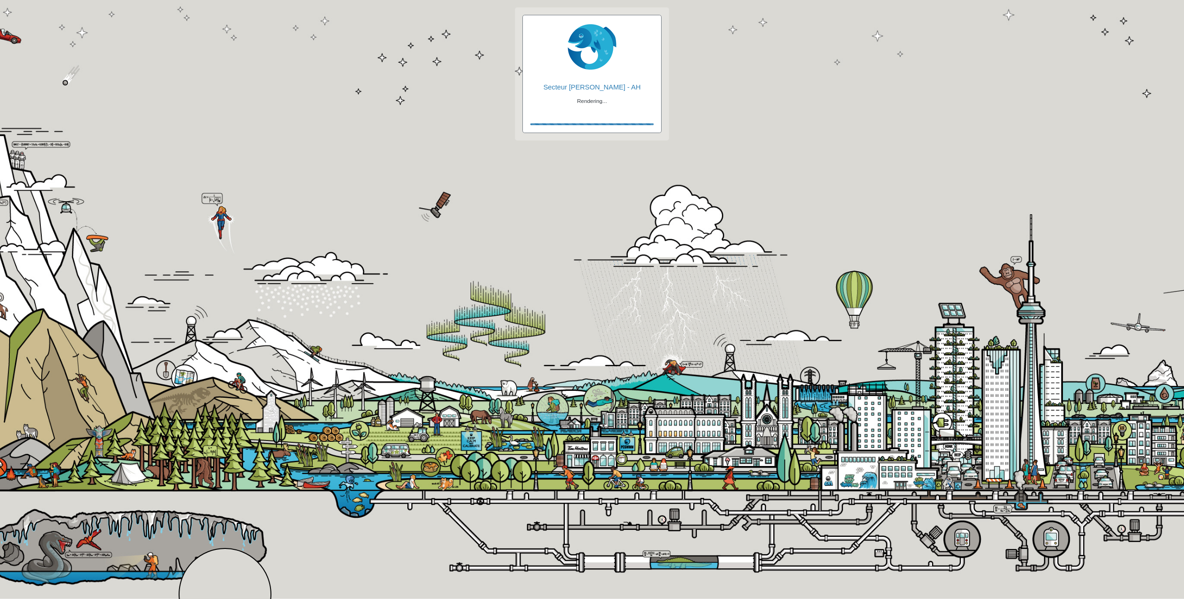
checkbox input "true"
checkbox input "false"
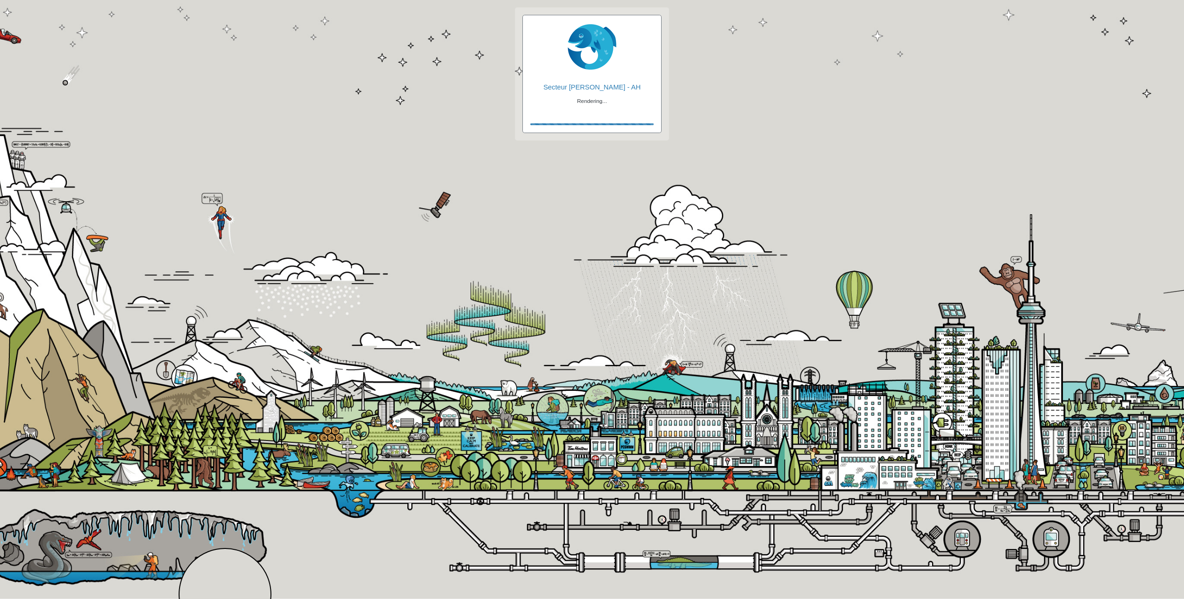
checkbox input "true"
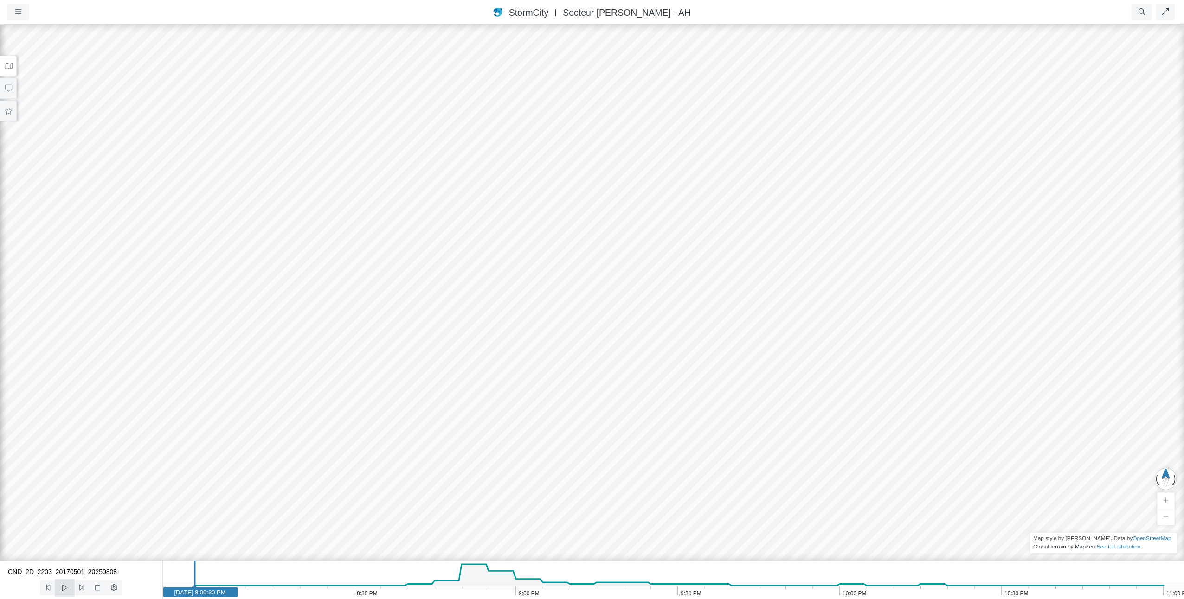
click at [62, 586] on icon at bounding box center [64, 587] width 9 height 7
click at [65, 586] on icon at bounding box center [65, 587] width 4 height 5
click at [18, 13] on icon "button" at bounding box center [18, 11] width 6 height 7
click at [32, 136] on link "Support" at bounding box center [44, 138] width 73 height 14
click at [10, 65] on icon at bounding box center [8, 66] width 9 height 7
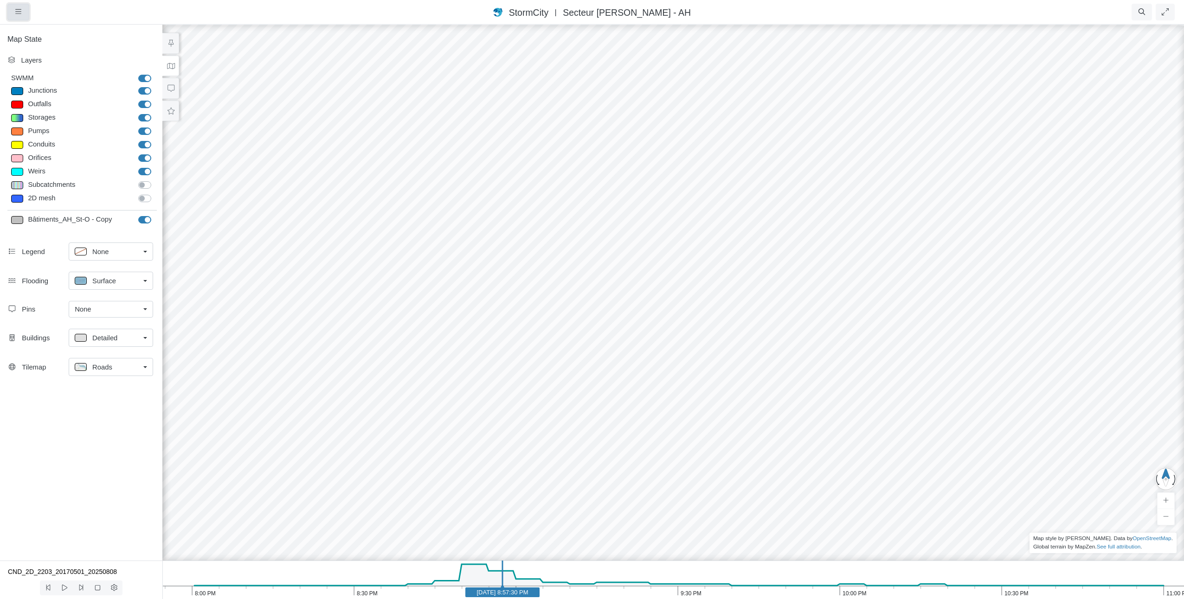
click at [20, 19] on button "button" at bounding box center [18, 12] width 22 height 17
drag, startPoint x: 0, startPoint y: 0, endPoint x: 32, endPoint y: 35, distance: 47.3
click at [32, 35] on link "Projects" at bounding box center [44, 32] width 73 height 14
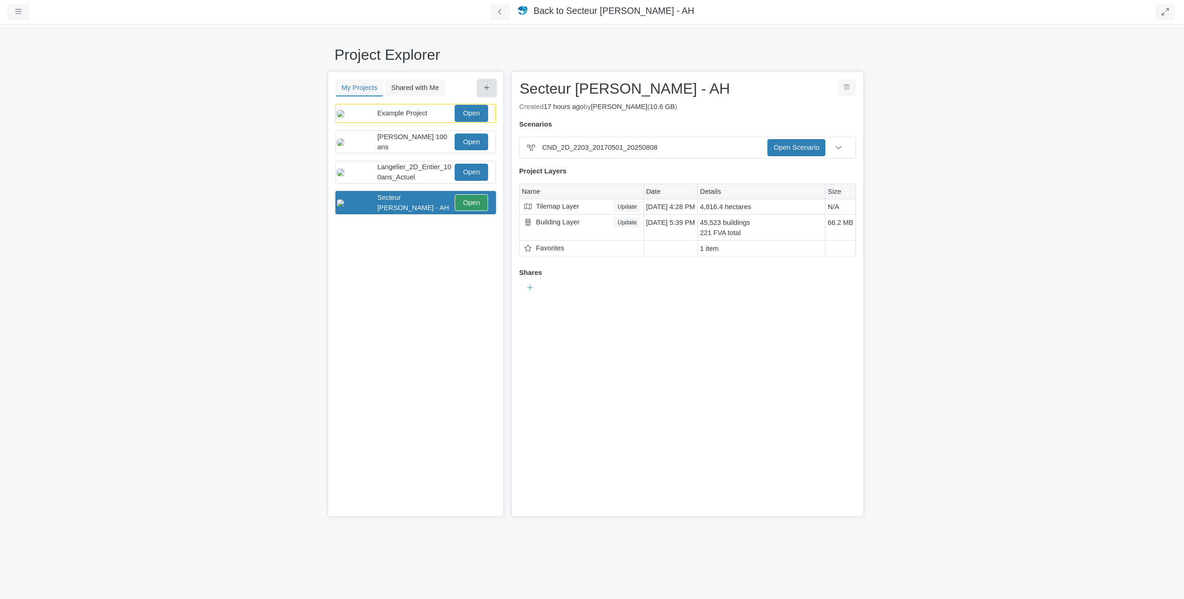
click at [487, 83] on button at bounding box center [487, 88] width 18 height 17
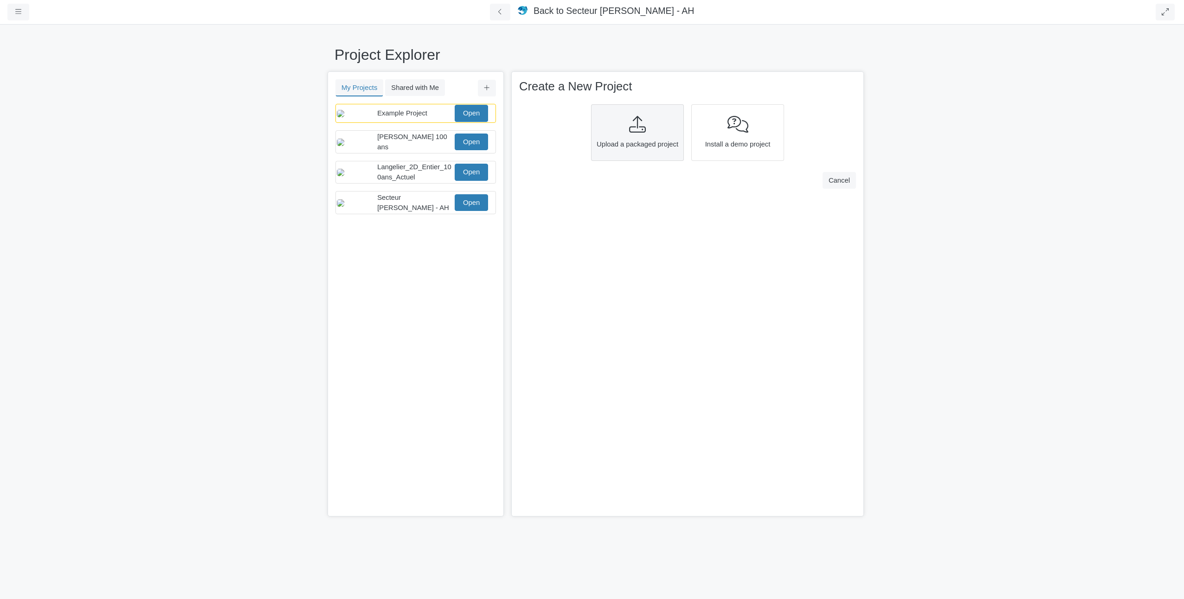
click at [629, 130] on icon at bounding box center [637, 124] width 17 height 17
